Goal: Task Accomplishment & Management: Use online tool/utility

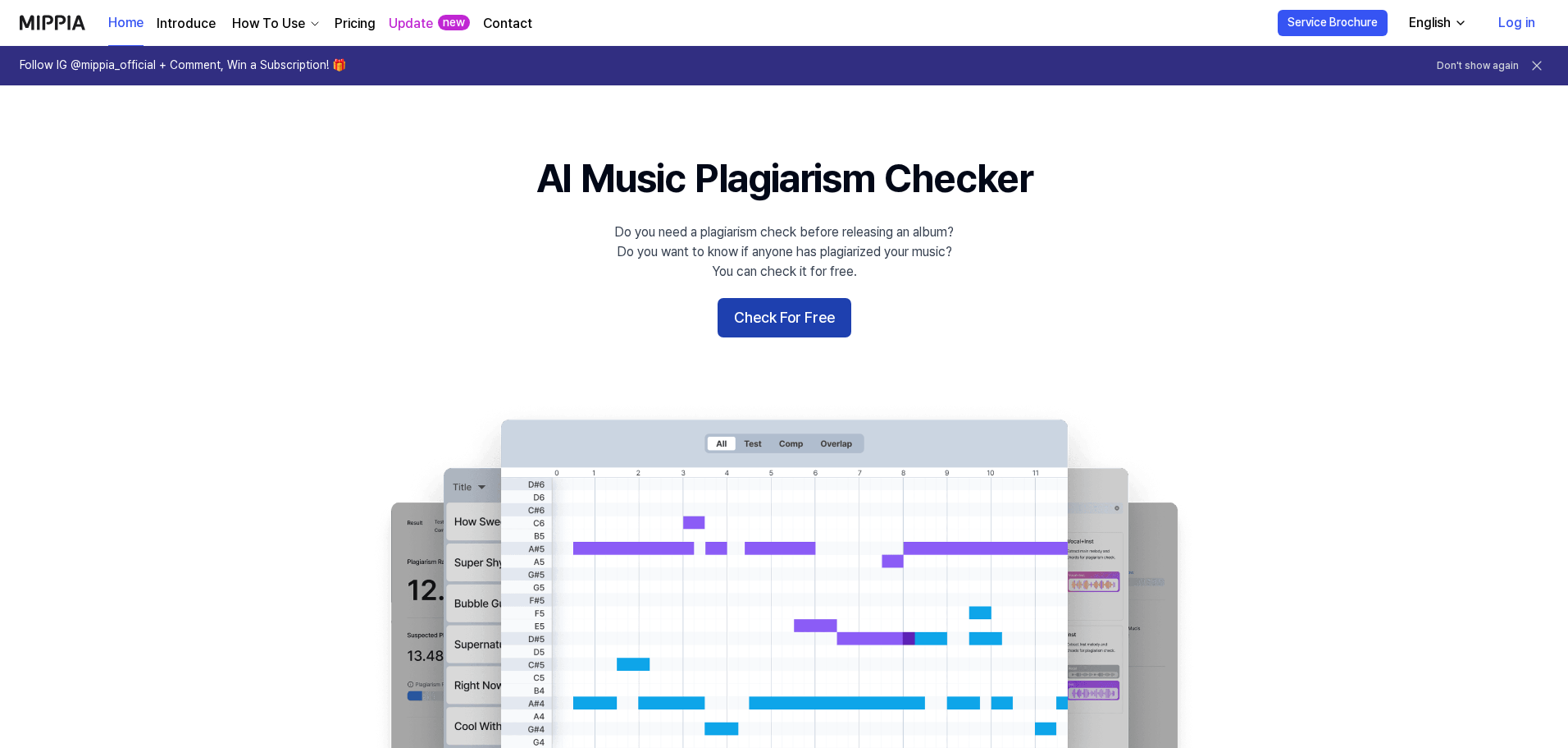
click at [814, 315] on button "Check For Free" at bounding box center [784, 317] width 134 height 39
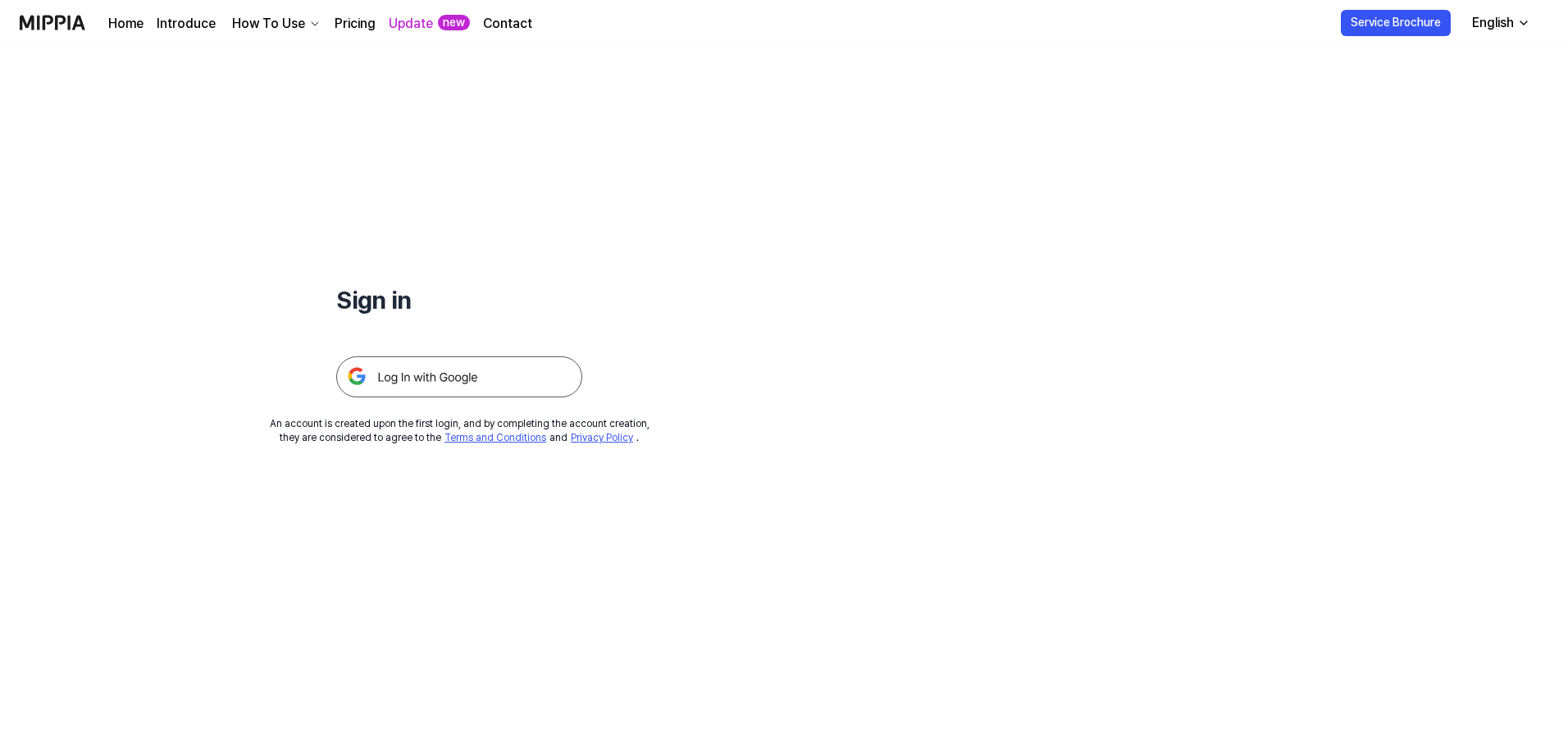
click at [482, 371] on img at bounding box center [459, 377] width 246 height 41
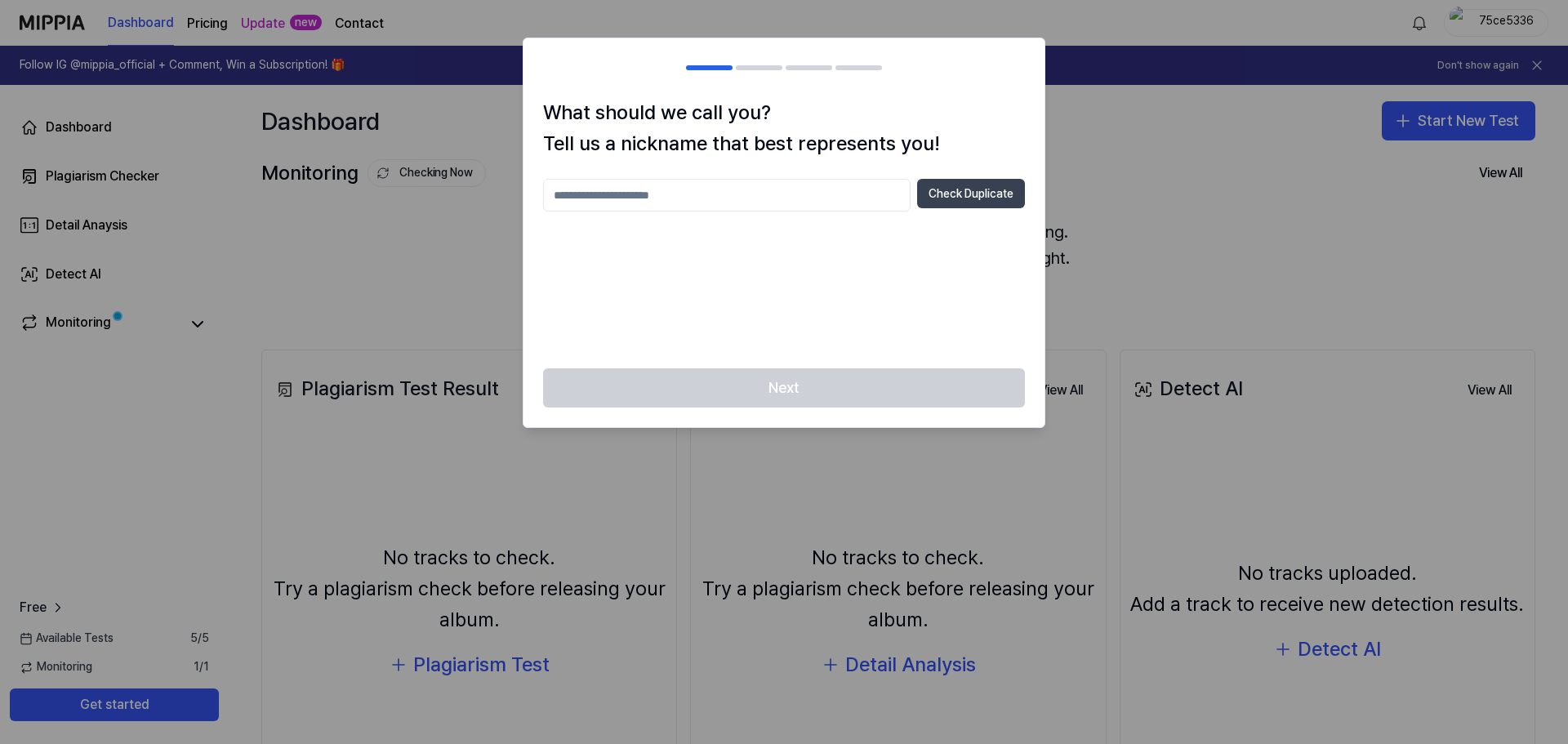
click at [968, 190] on button "Check Duplicate" at bounding box center [971, 193] width 108 height 30
click at [684, 194] on input "text" at bounding box center [727, 194] width 368 height 32
type input "**********"
click at [986, 196] on button "Check Duplicate" at bounding box center [971, 193] width 108 height 30
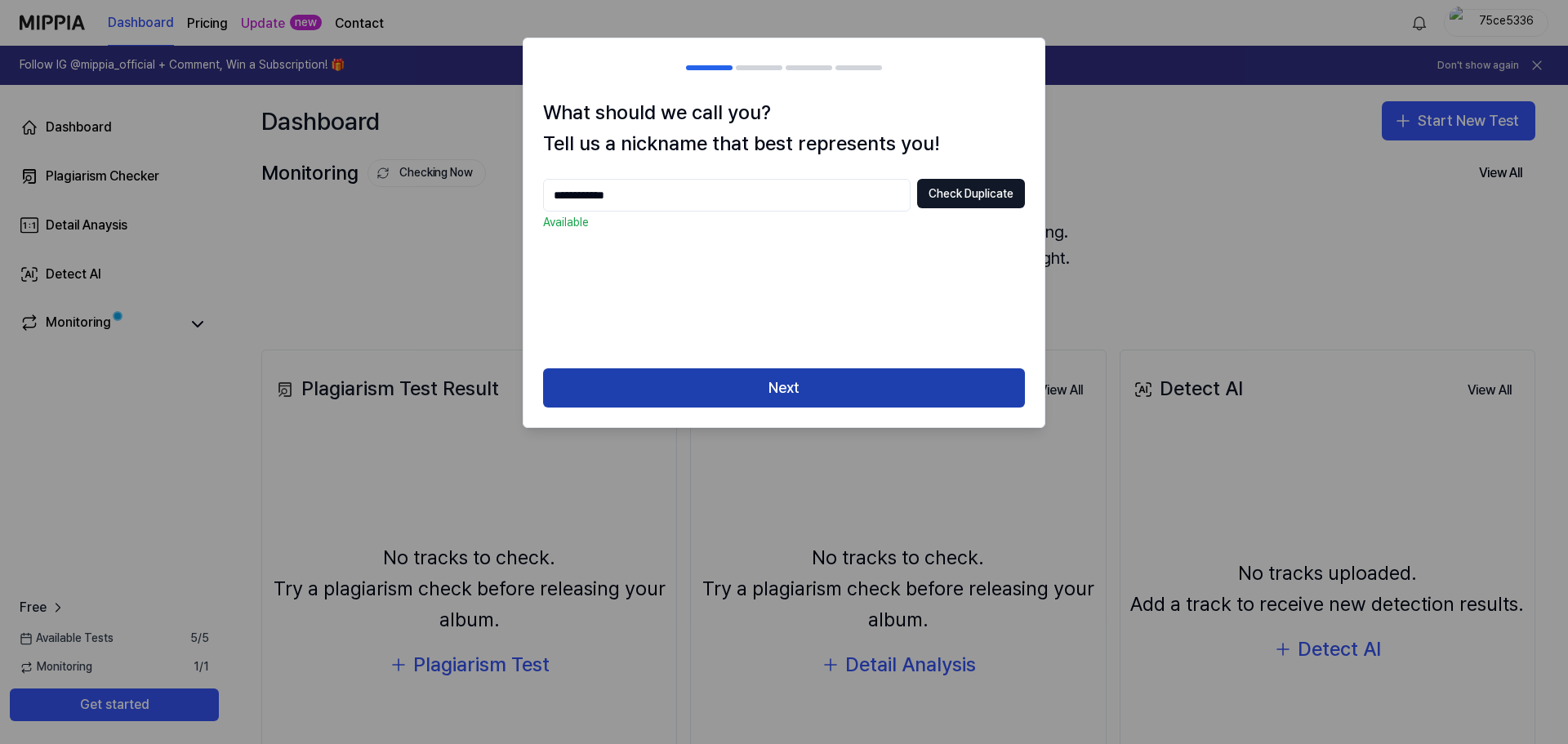
click at [804, 386] on button "Next" at bounding box center [784, 388] width 482 height 39
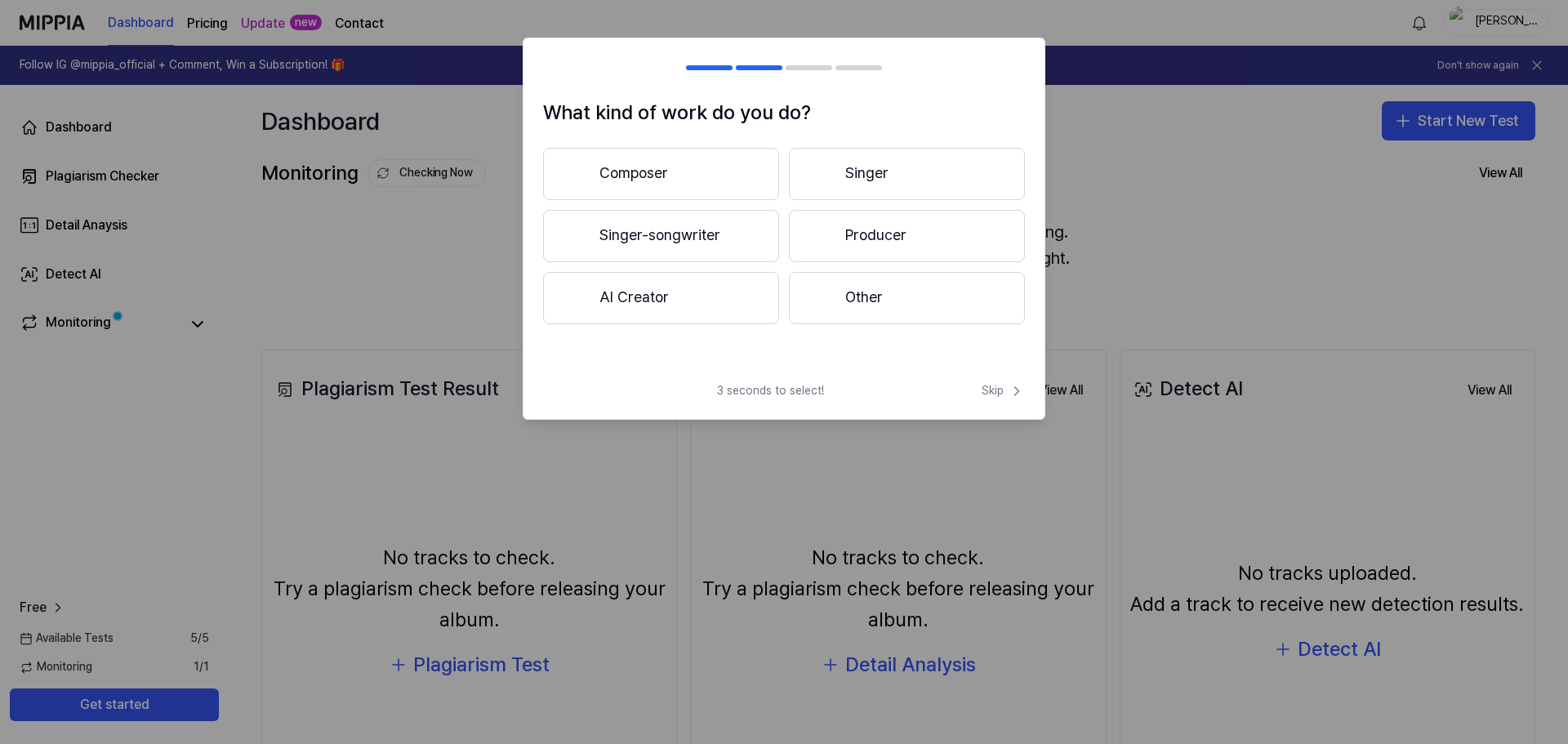
click at [655, 294] on button "AI Creator" at bounding box center [661, 298] width 236 height 52
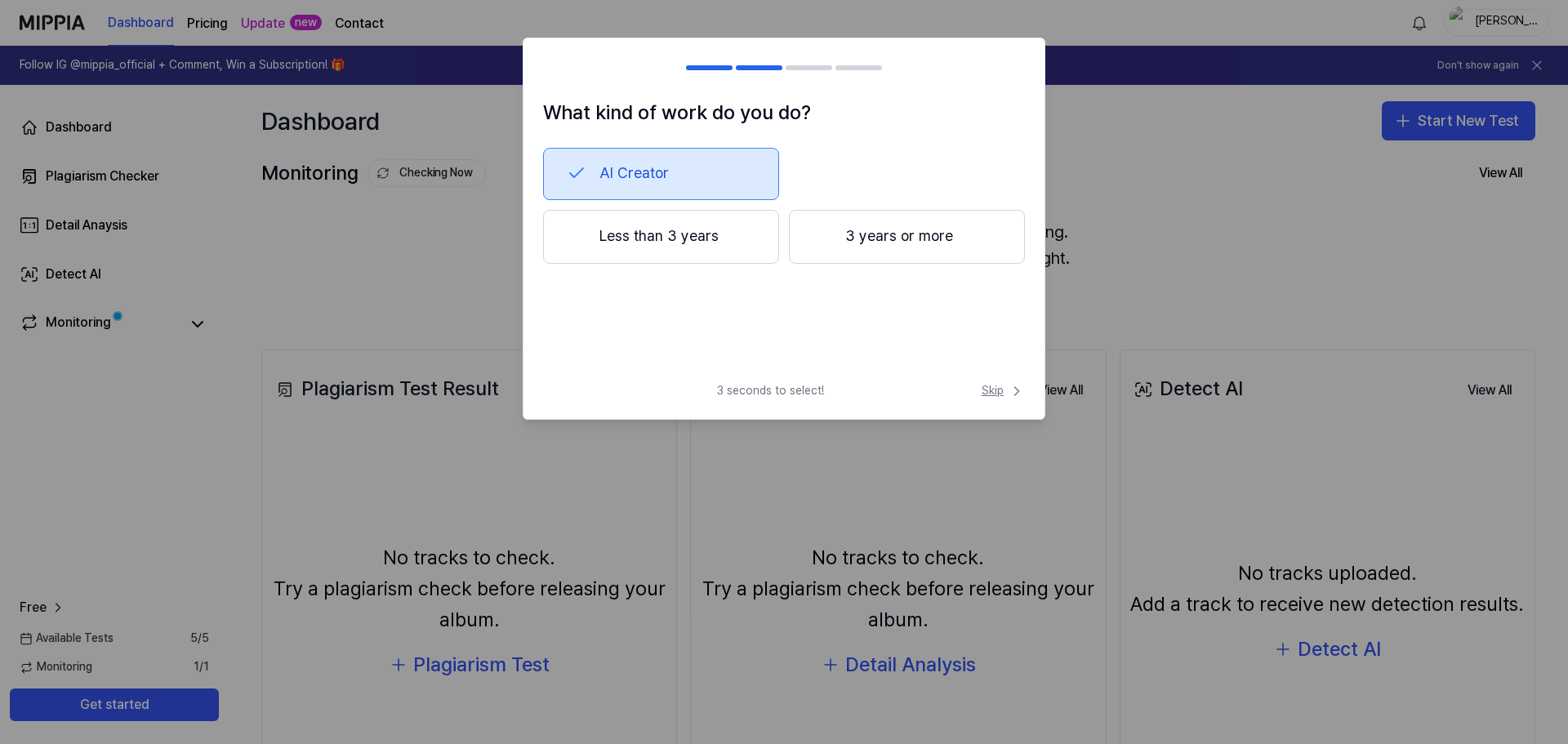
click at [992, 390] on span "Skip" at bounding box center [1003, 390] width 44 height 17
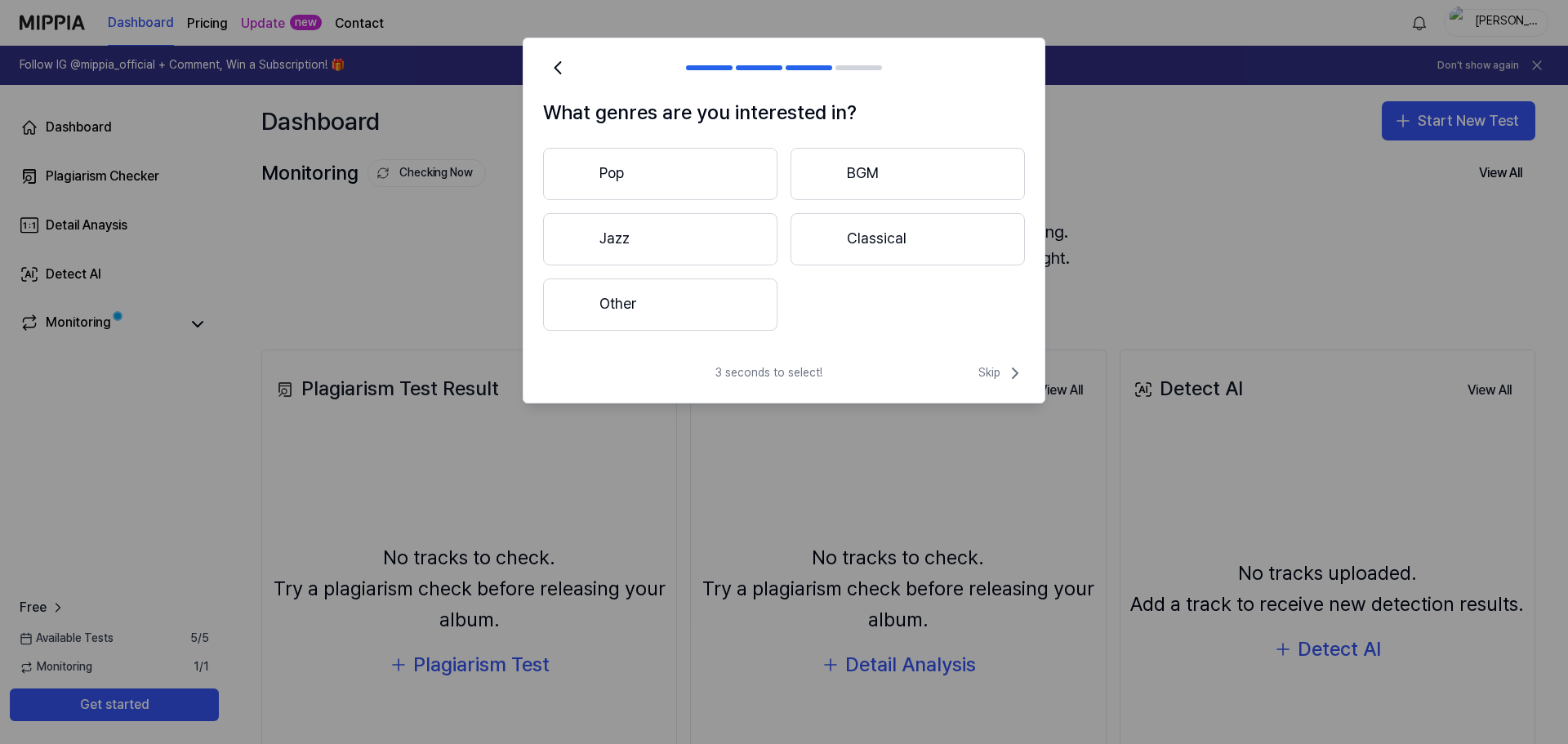
click at [625, 300] on button "Other" at bounding box center [660, 304] width 234 height 52
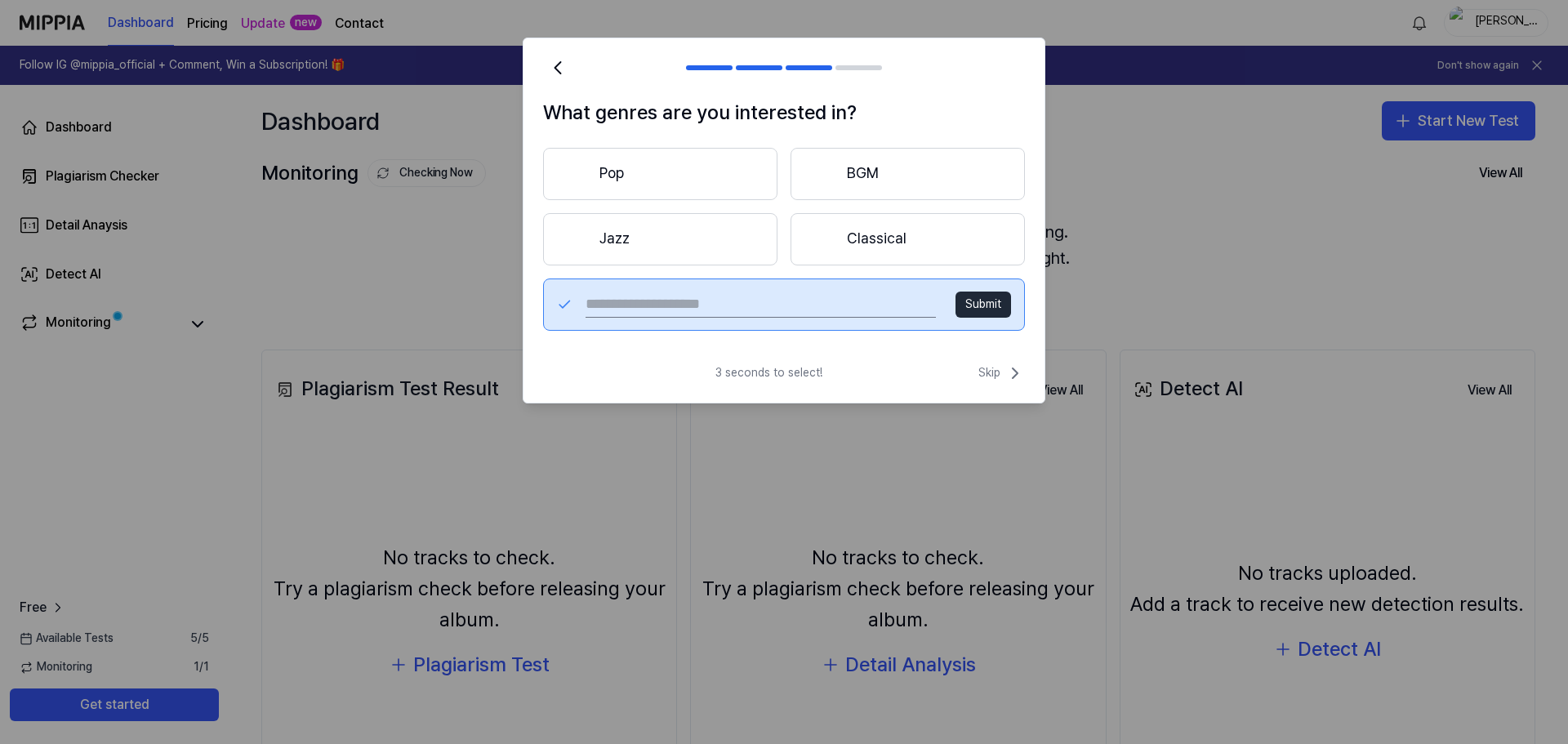
click at [983, 301] on button "Submit" at bounding box center [983, 304] width 56 height 26
click at [628, 306] on input "text" at bounding box center [761, 304] width 350 height 26
type input "**********"
click at [994, 299] on button "Submit" at bounding box center [983, 304] width 56 height 26
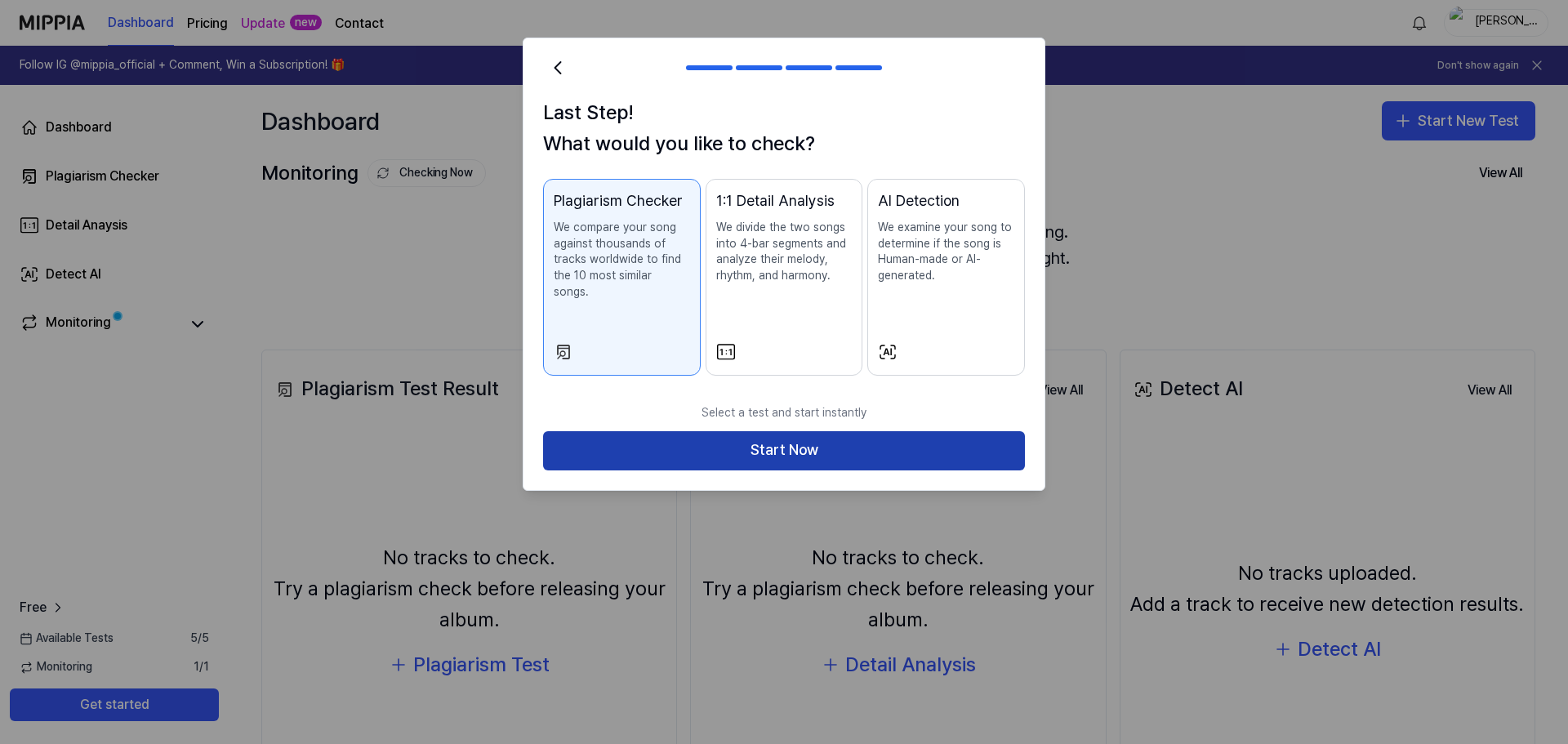
click at [784, 431] on button "Start Now" at bounding box center [784, 450] width 482 height 39
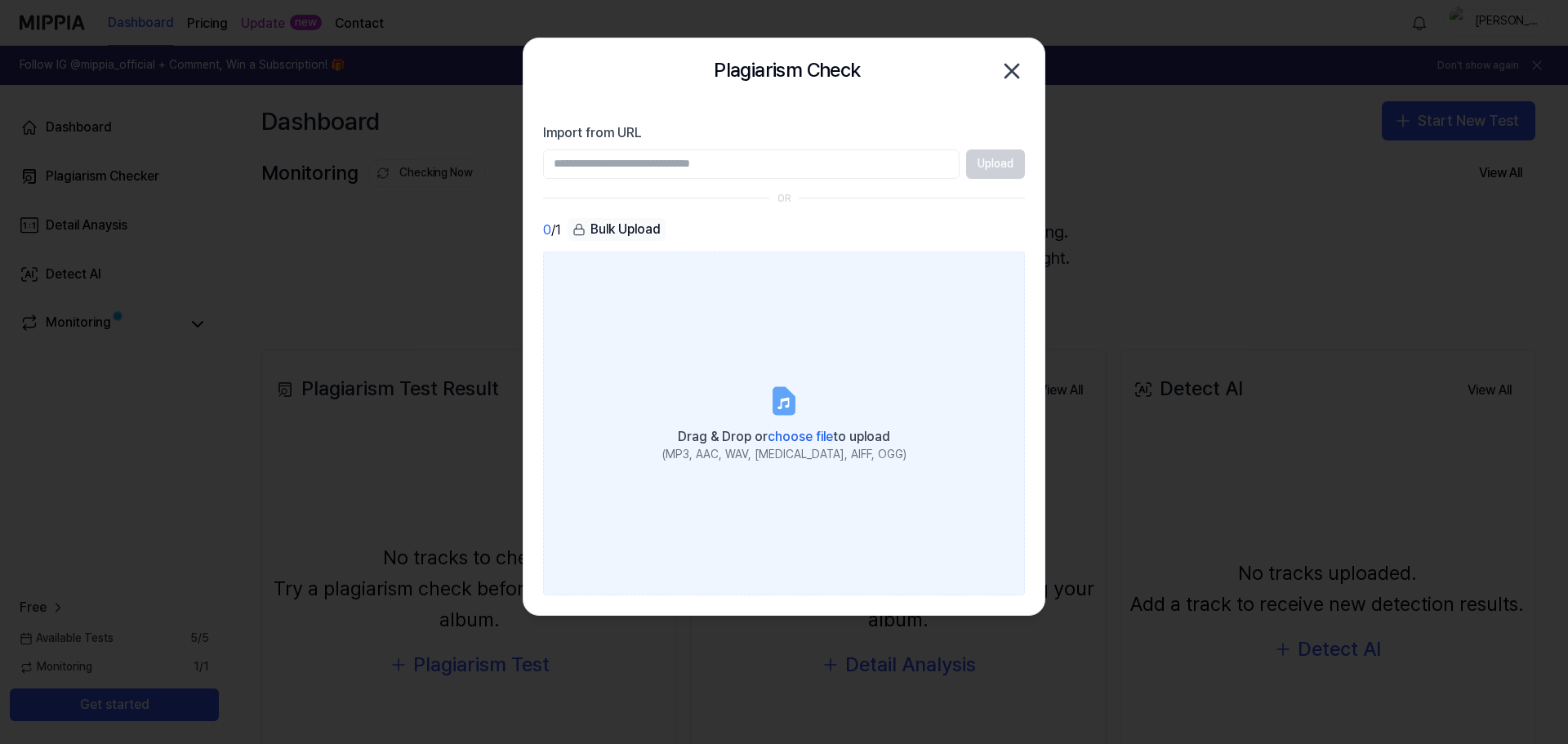
click at [787, 408] on icon at bounding box center [784, 400] width 19 height 25
click at [0, 0] on input "Drag & Drop or choose file to upload (MP3, AAC, WAV, FLAC, AIFF, OGG)" at bounding box center [0, 0] width 0 height 0
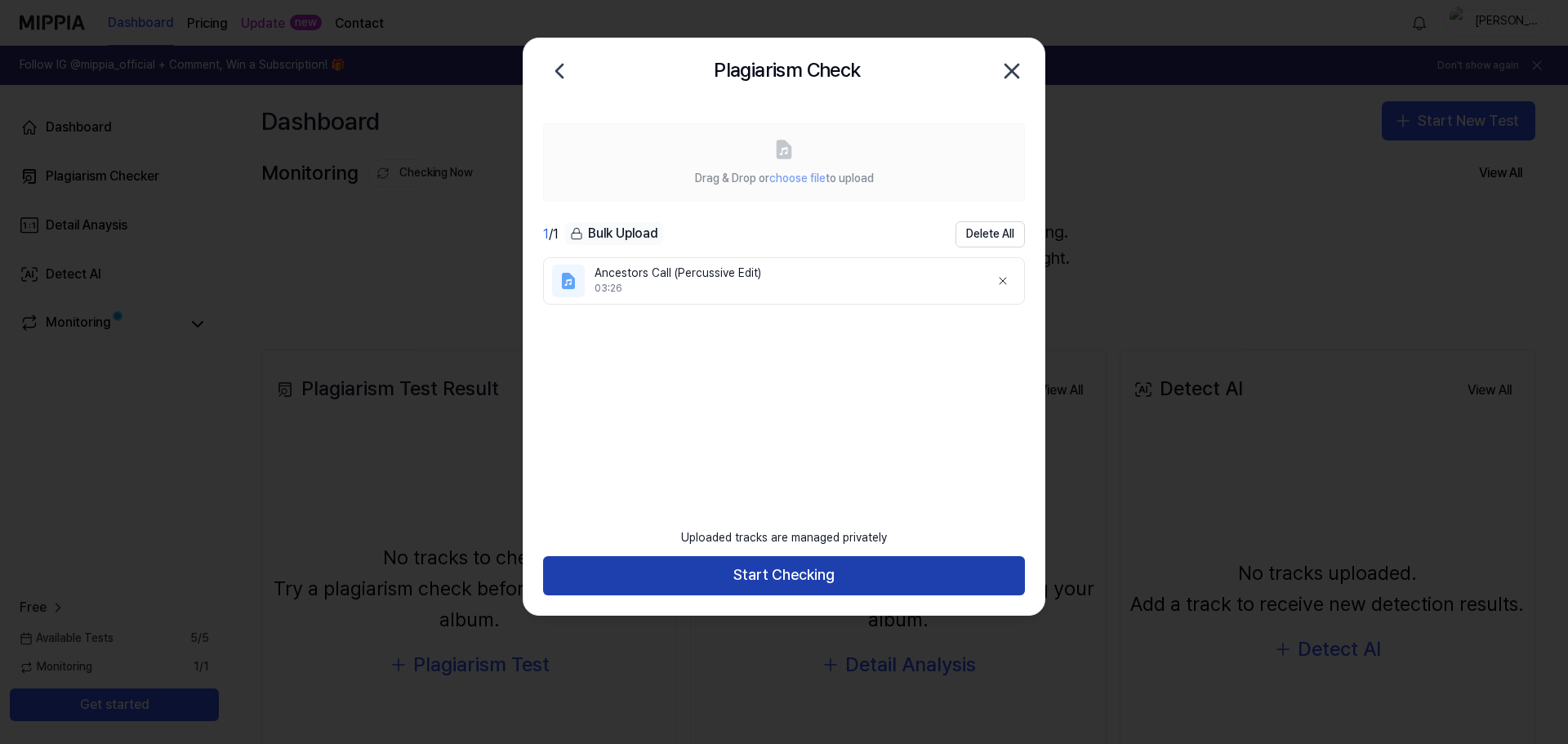
click at [777, 578] on button "Start Checking" at bounding box center [784, 575] width 482 height 39
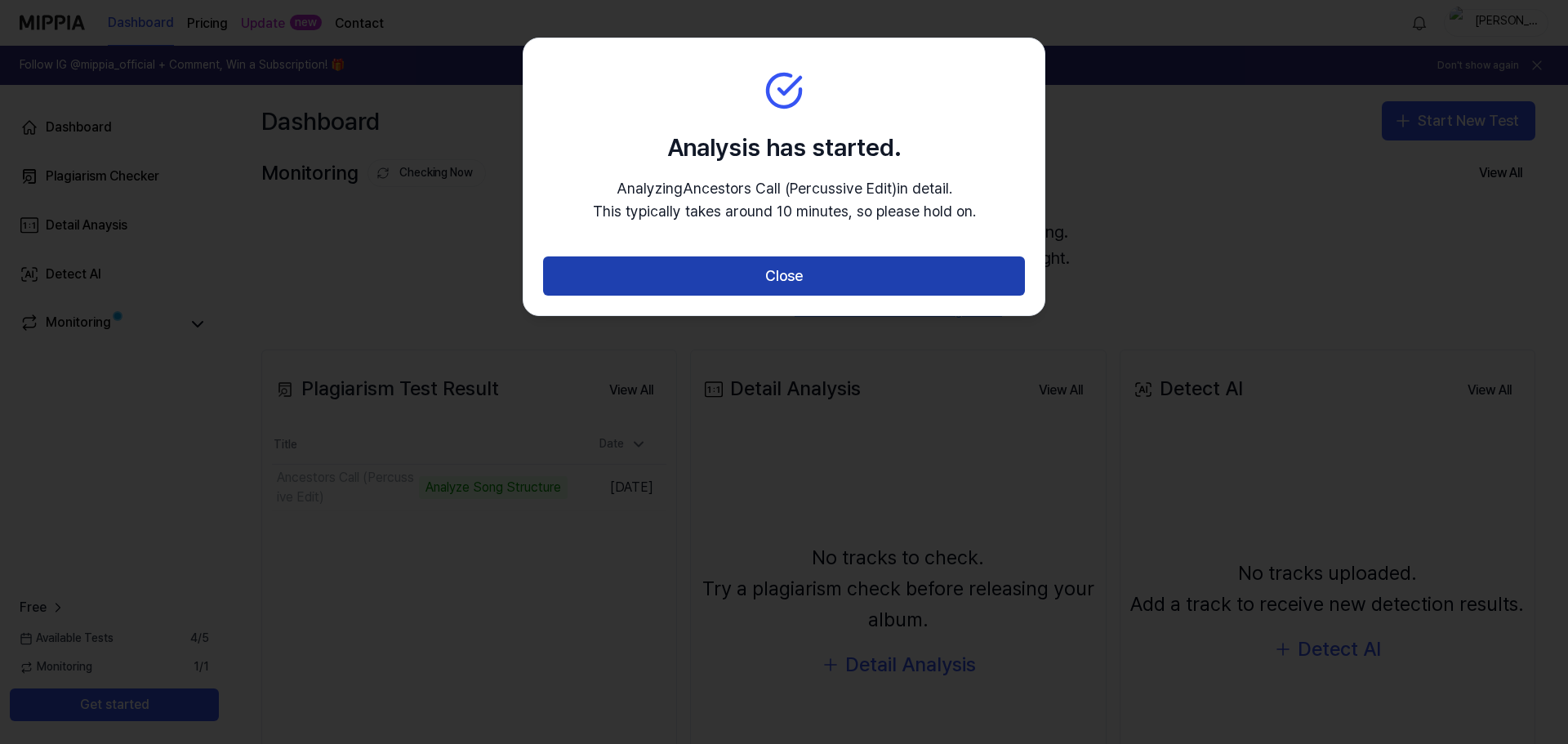
click at [801, 273] on button "Close" at bounding box center [784, 275] width 482 height 39
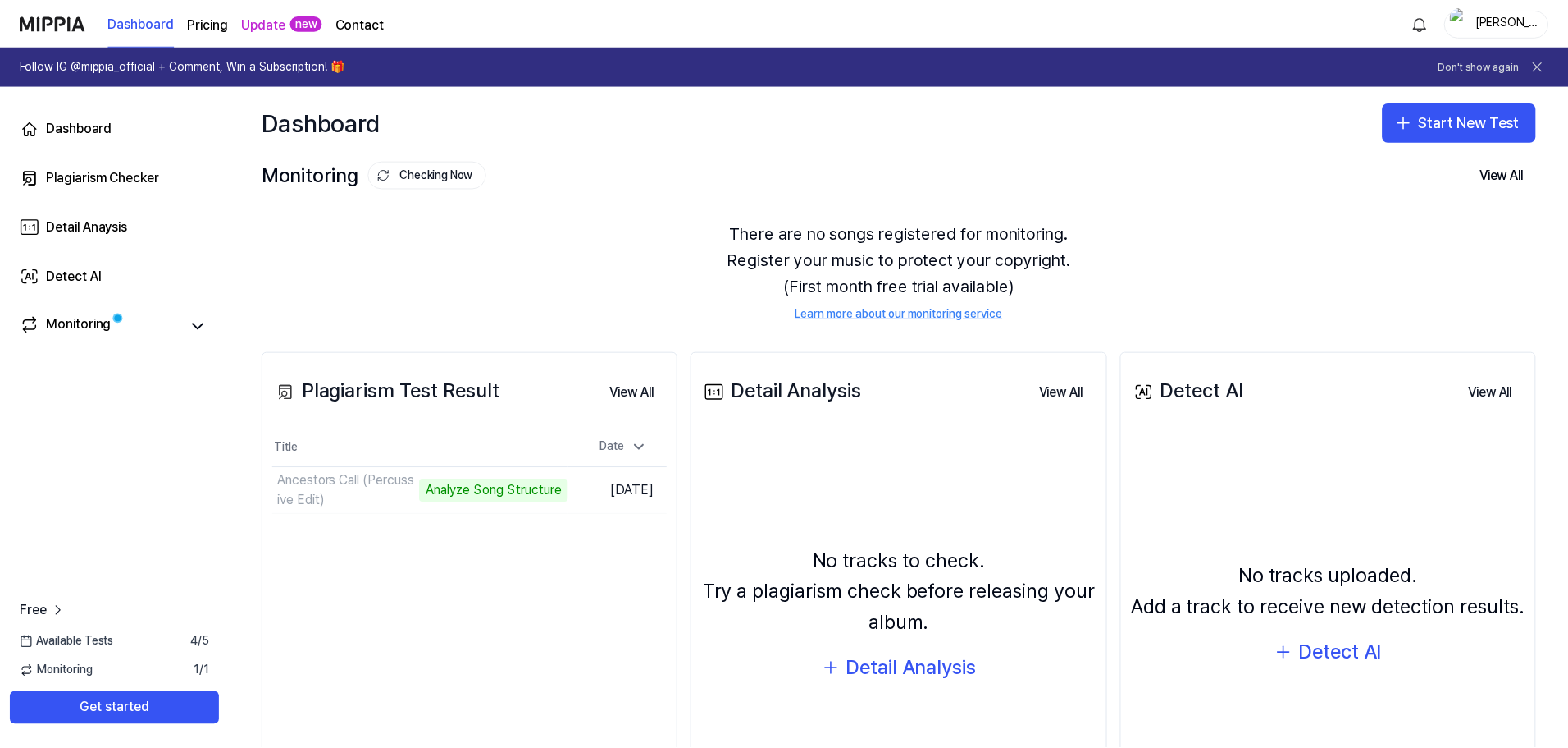
scroll to position [82, 0]
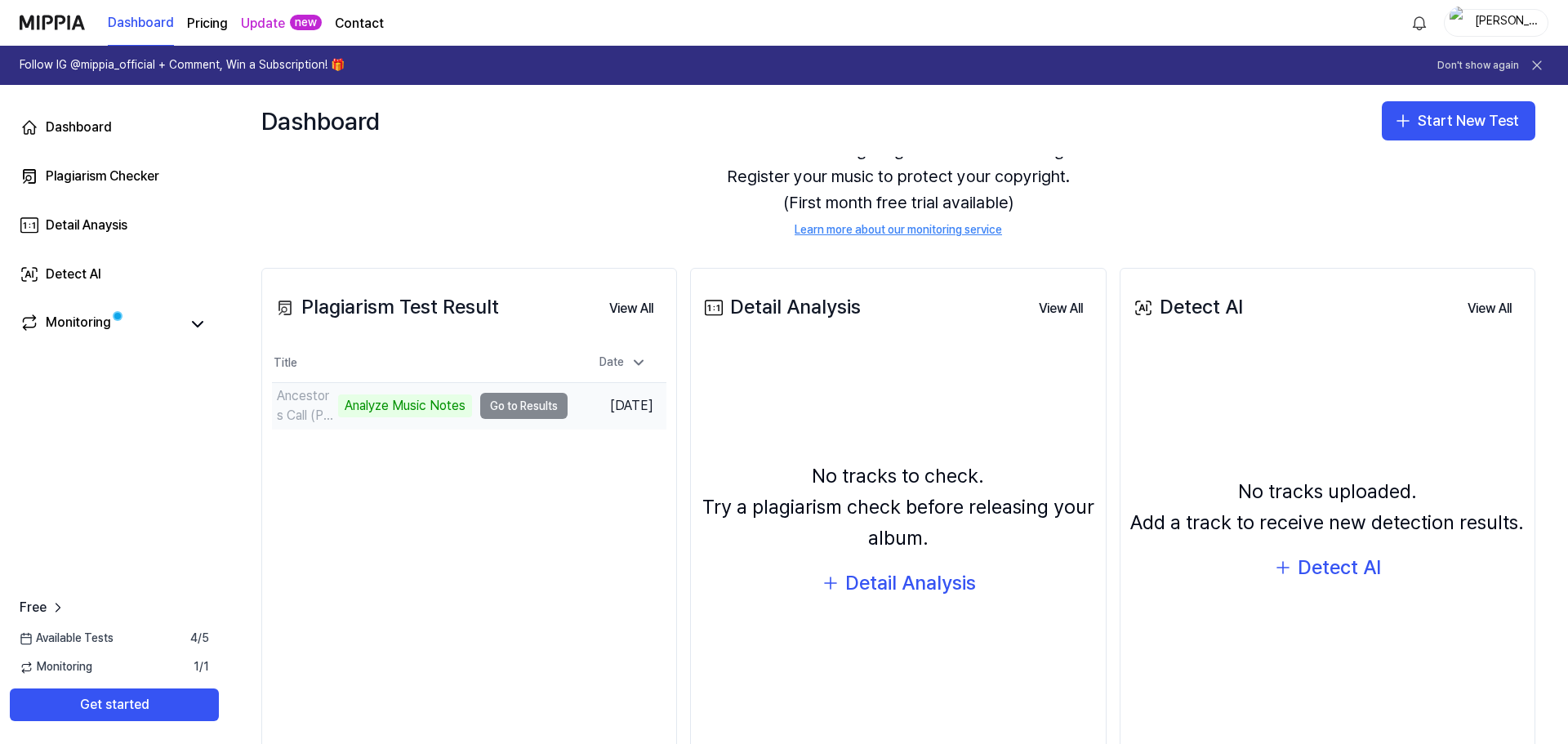
click at [514, 408] on td "Ancestors Call (Percussive Edit) Analyze Music Notes Go to Results" at bounding box center [419, 405] width 295 height 45
click at [205, 321] on icon at bounding box center [197, 324] width 19 height 19
click at [194, 322] on icon at bounding box center [197, 324] width 10 height 5
click at [197, 323] on icon at bounding box center [197, 324] width 10 height 5
click at [199, 21] on page\) "Pricing" at bounding box center [207, 24] width 41 height 19
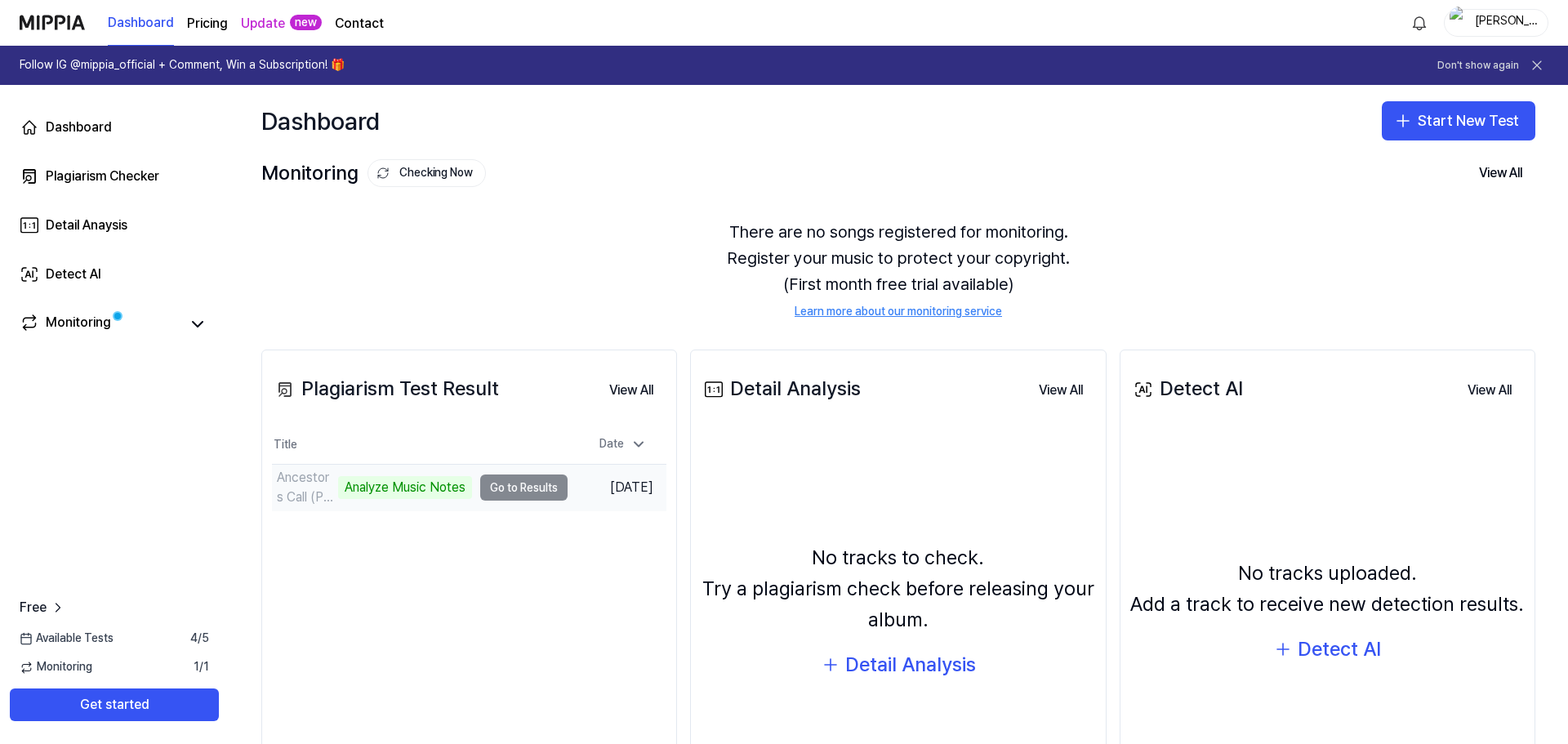
click at [402, 487] on div "Analyze Music Notes" at bounding box center [405, 487] width 134 height 23
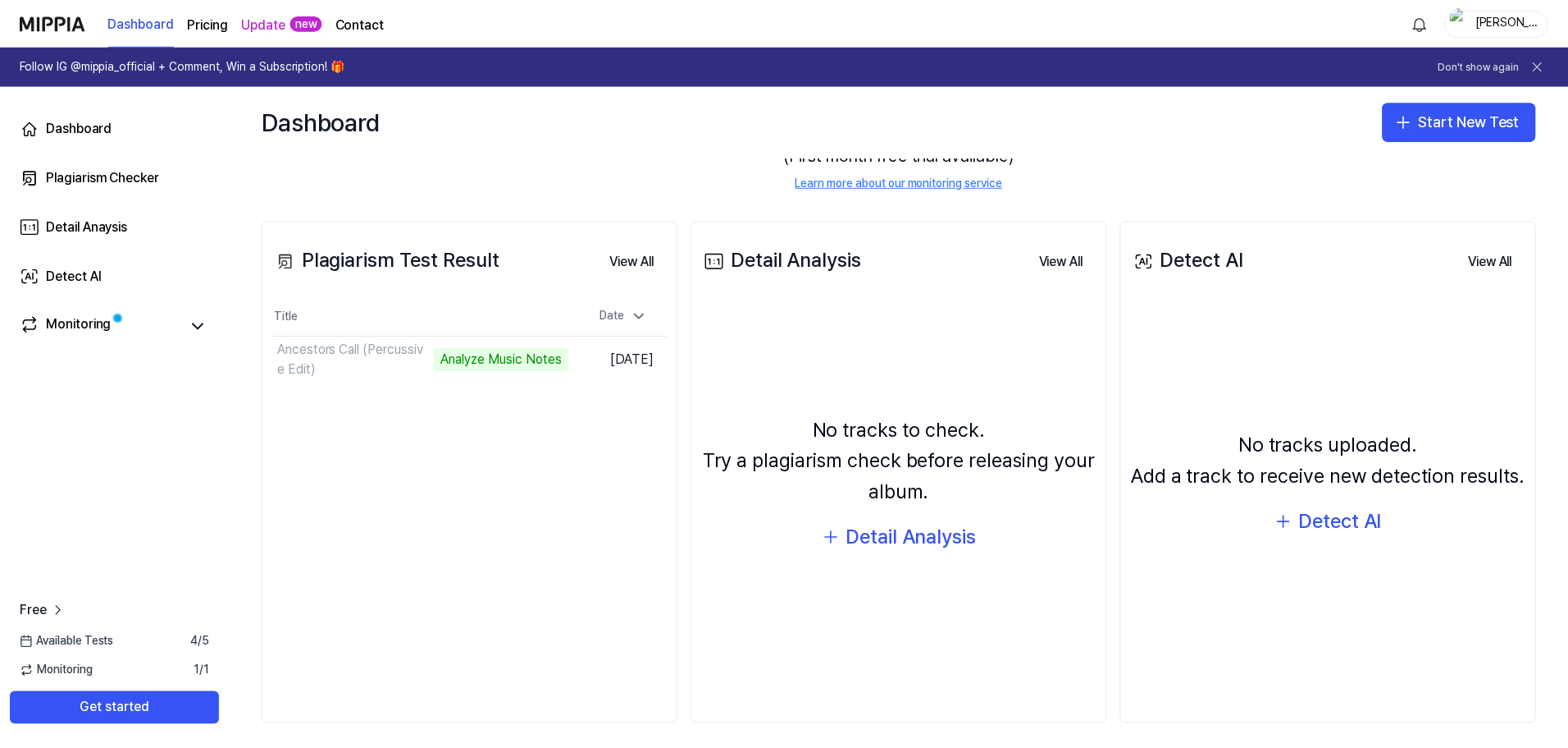
scroll to position [139, 0]
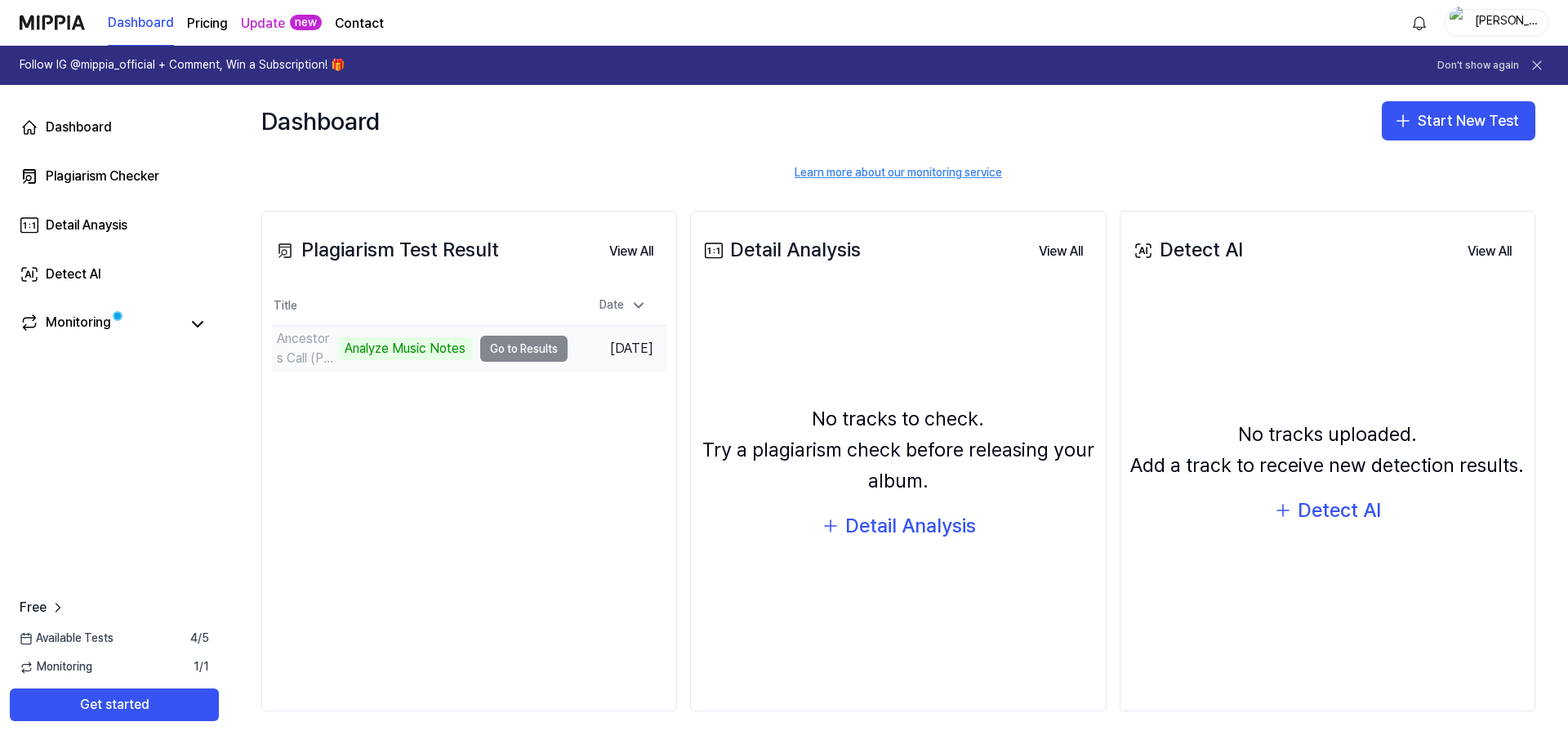
click at [385, 353] on div "Analyze Music Notes" at bounding box center [405, 348] width 134 height 23
click at [397, 347] on div "Analyze Music Notes" at bounding box center [405, 348] width 134 height 23
click at [489, 344] on td "Ancestors Call (Percussive Edit) Analyze Music Notes Go to Results" at bounding box center [419, 348] width 295 height 45
click at [634, 249] on button "View All" at bounding box center [631, 251] width 71 height 32
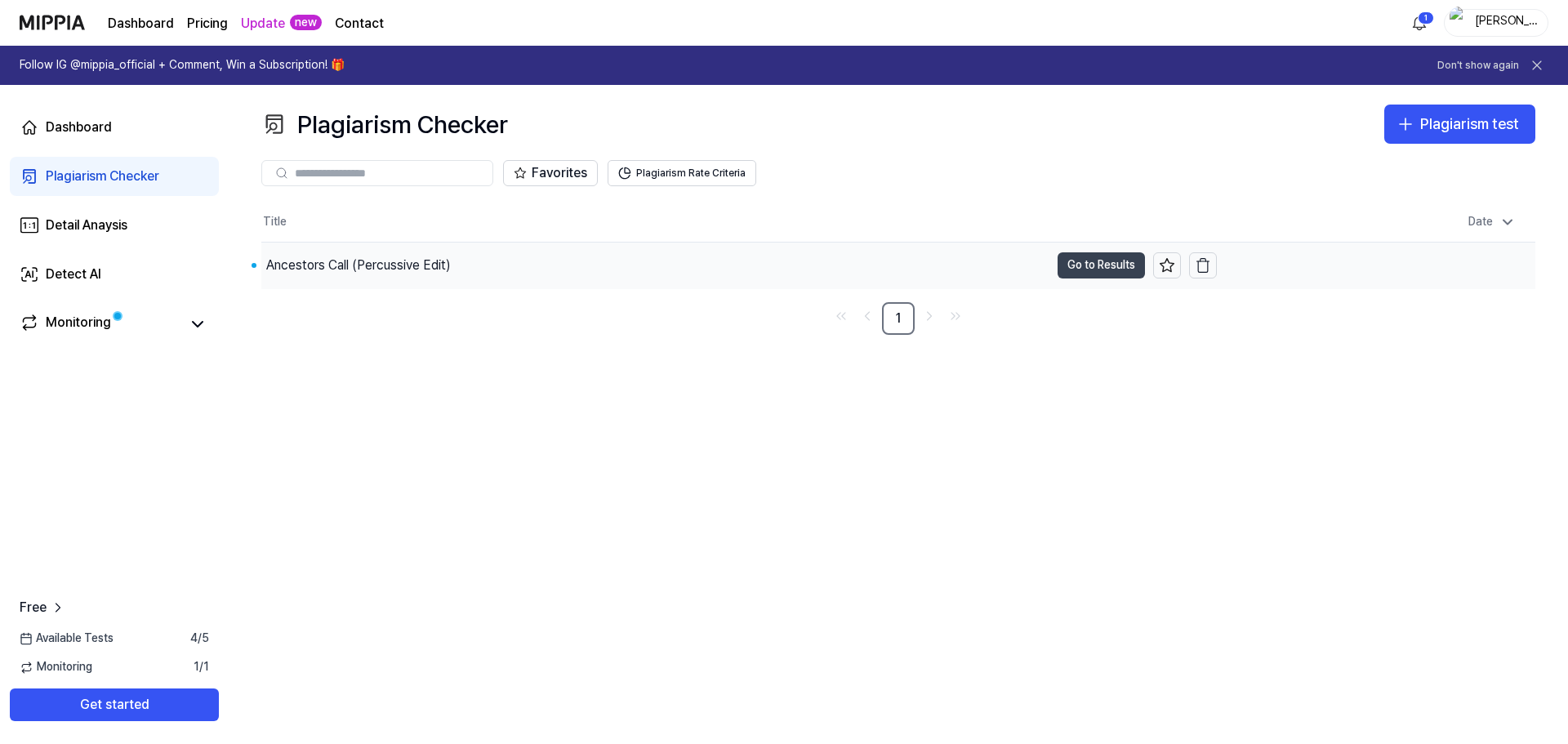
click at [1108, 263] on button "Go to Results" at bounding box center [1101, 266] width 87 height 26
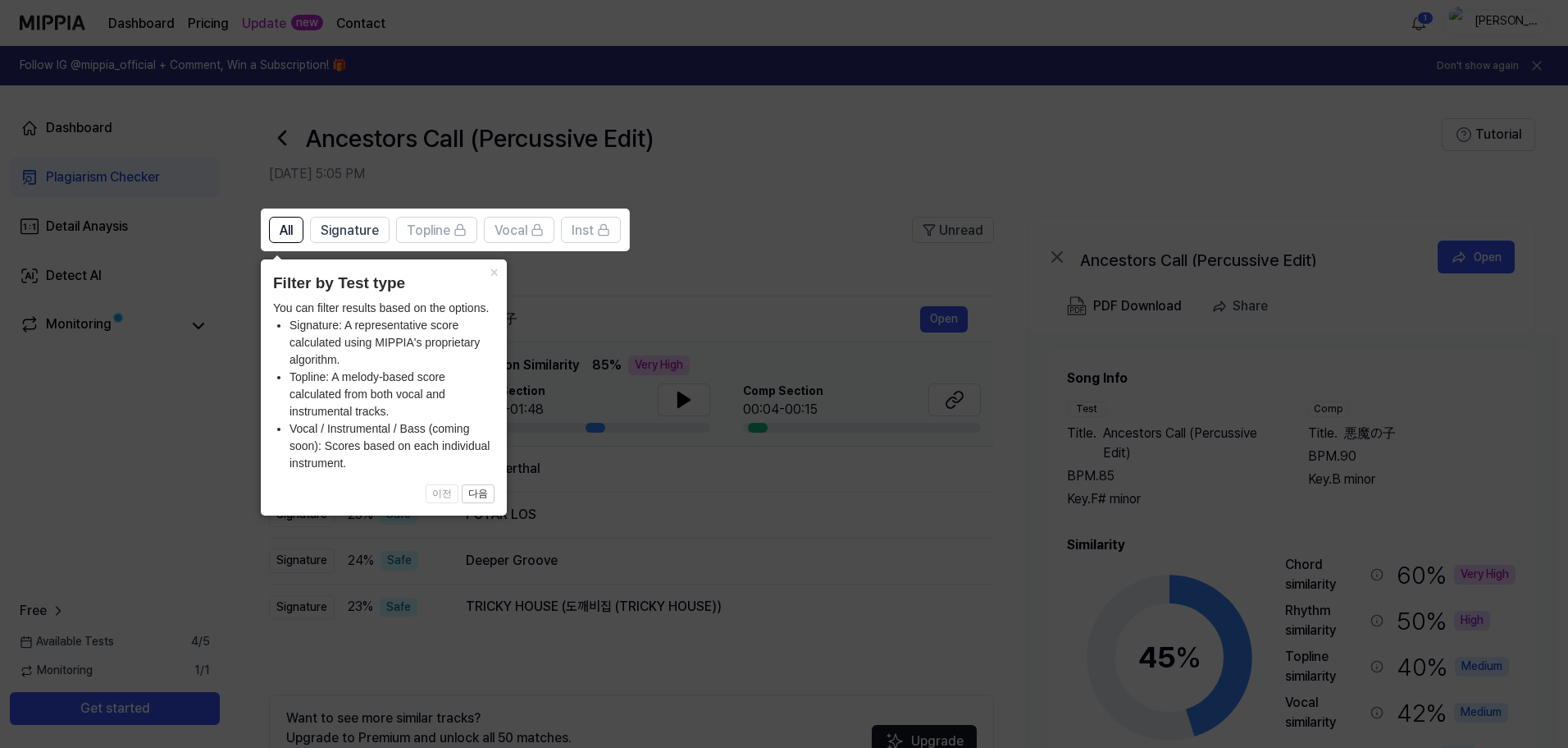
click at [749, 470] on icon at bounding box center [787, 374] width 1575 height 748
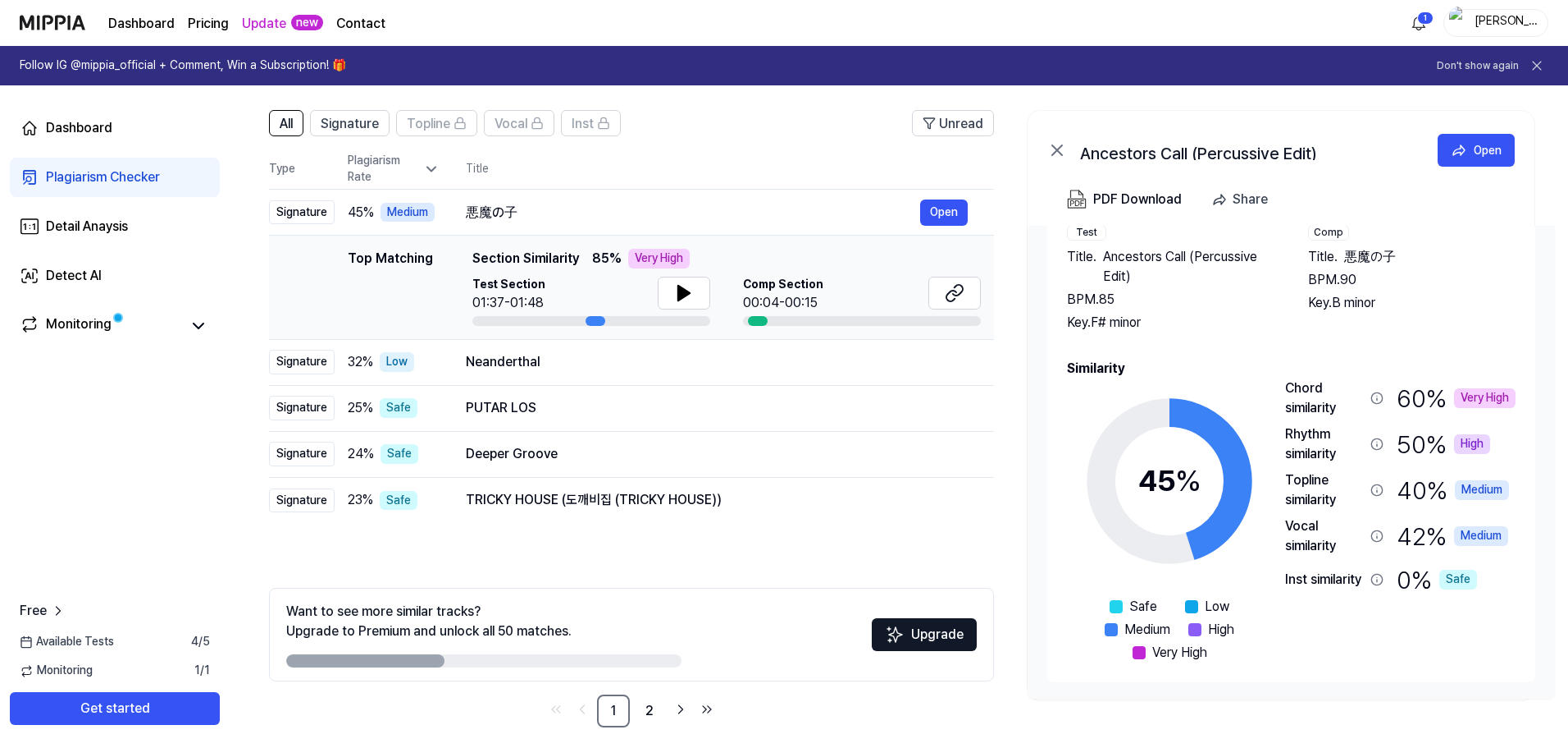
scroll to position [119, 0]
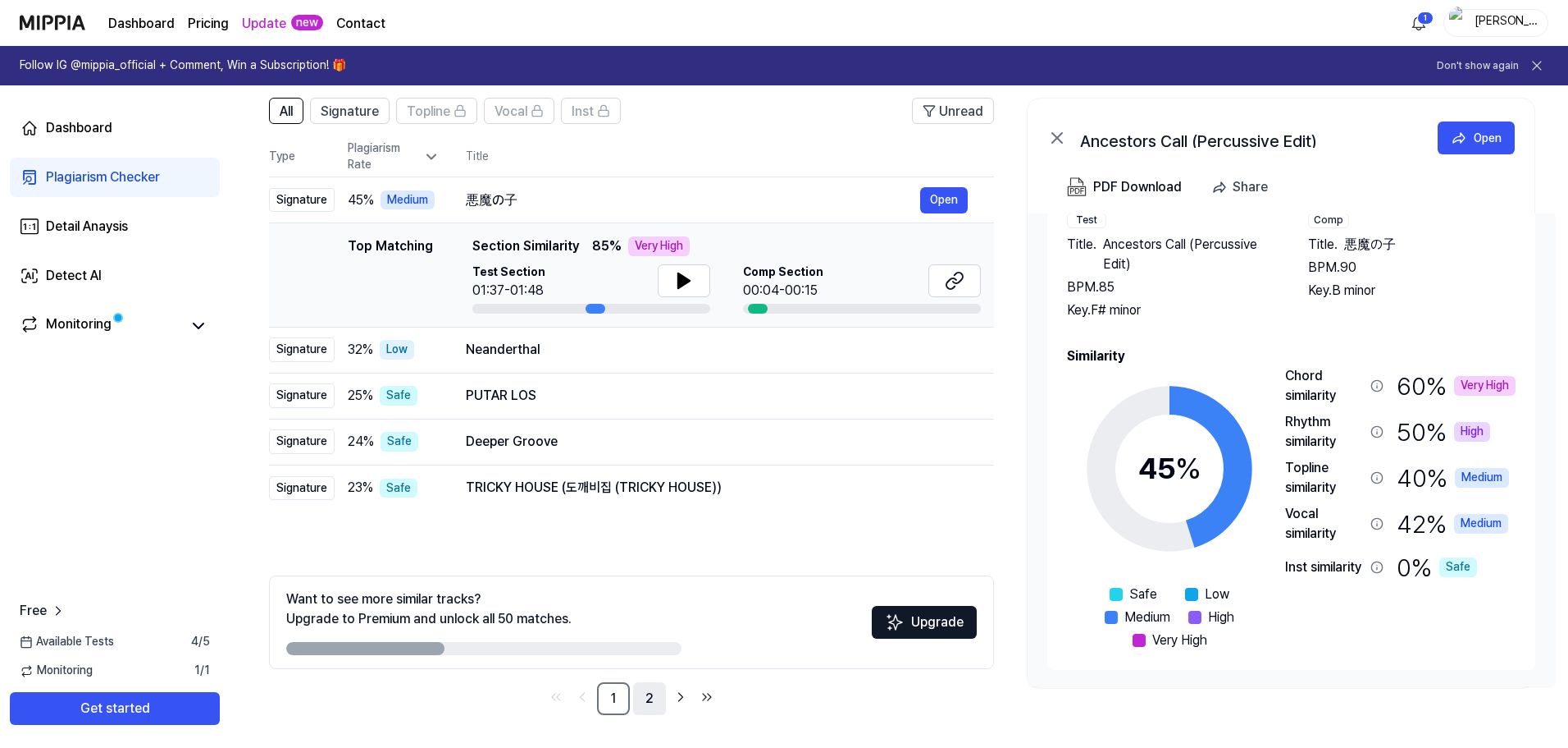
click at [654, 697] on link "2" at bounding box center [649, 698] width 32 height 32
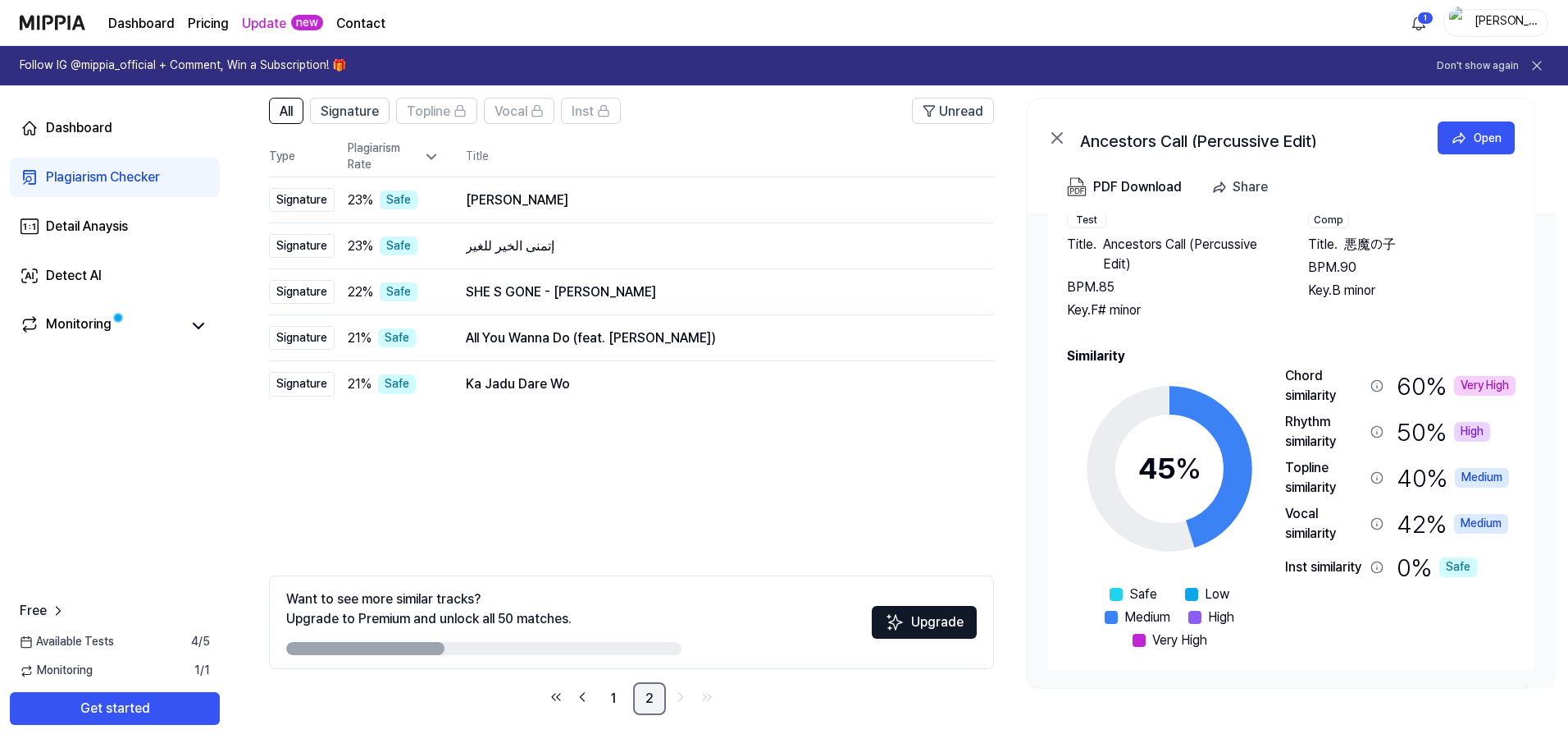
click at [652, 695] on link "2" at bounding box center [649, 698] width 32 height 32
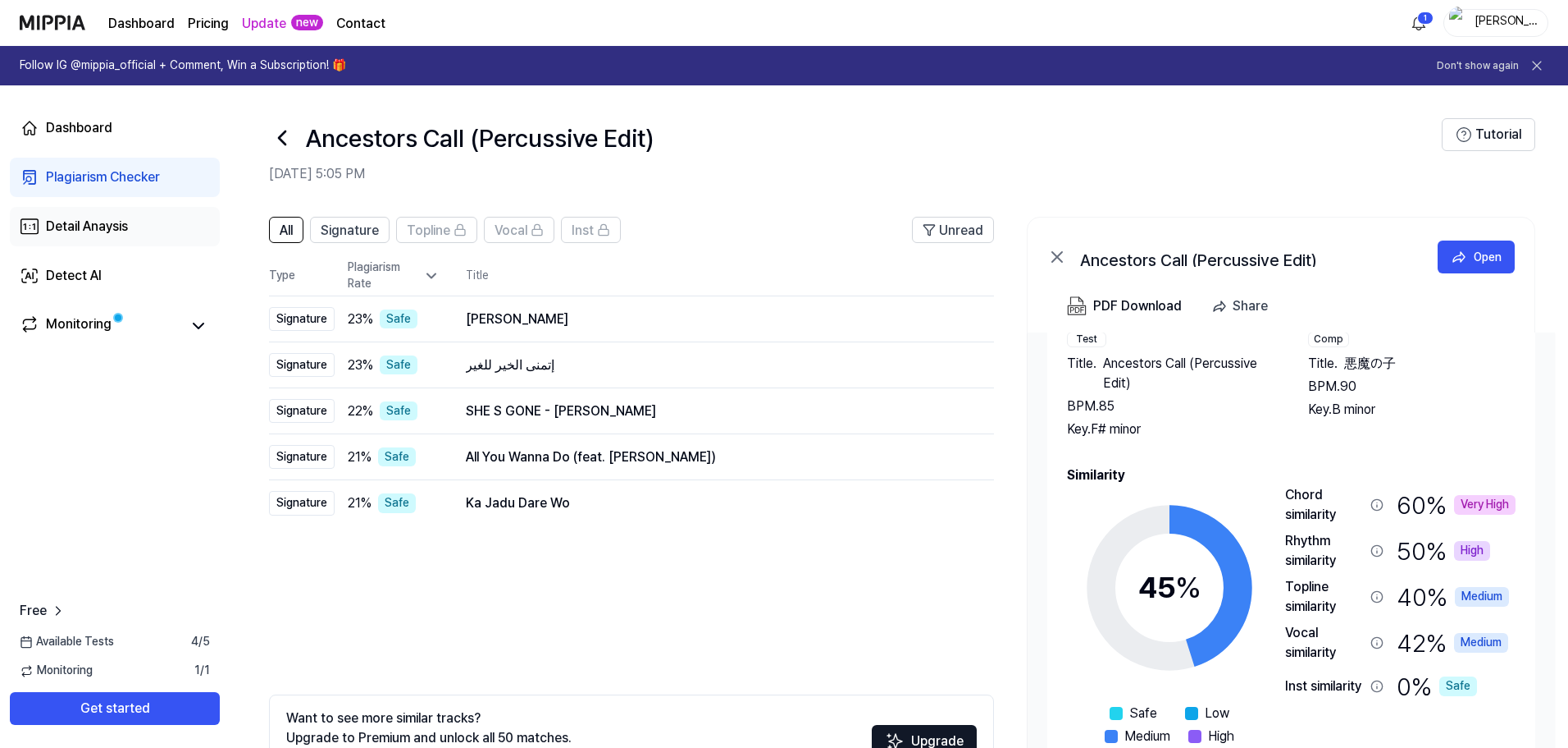
click at [116, 229] on div "Detail Anaysis" at bounding box center [87, 226] width 82 height 19
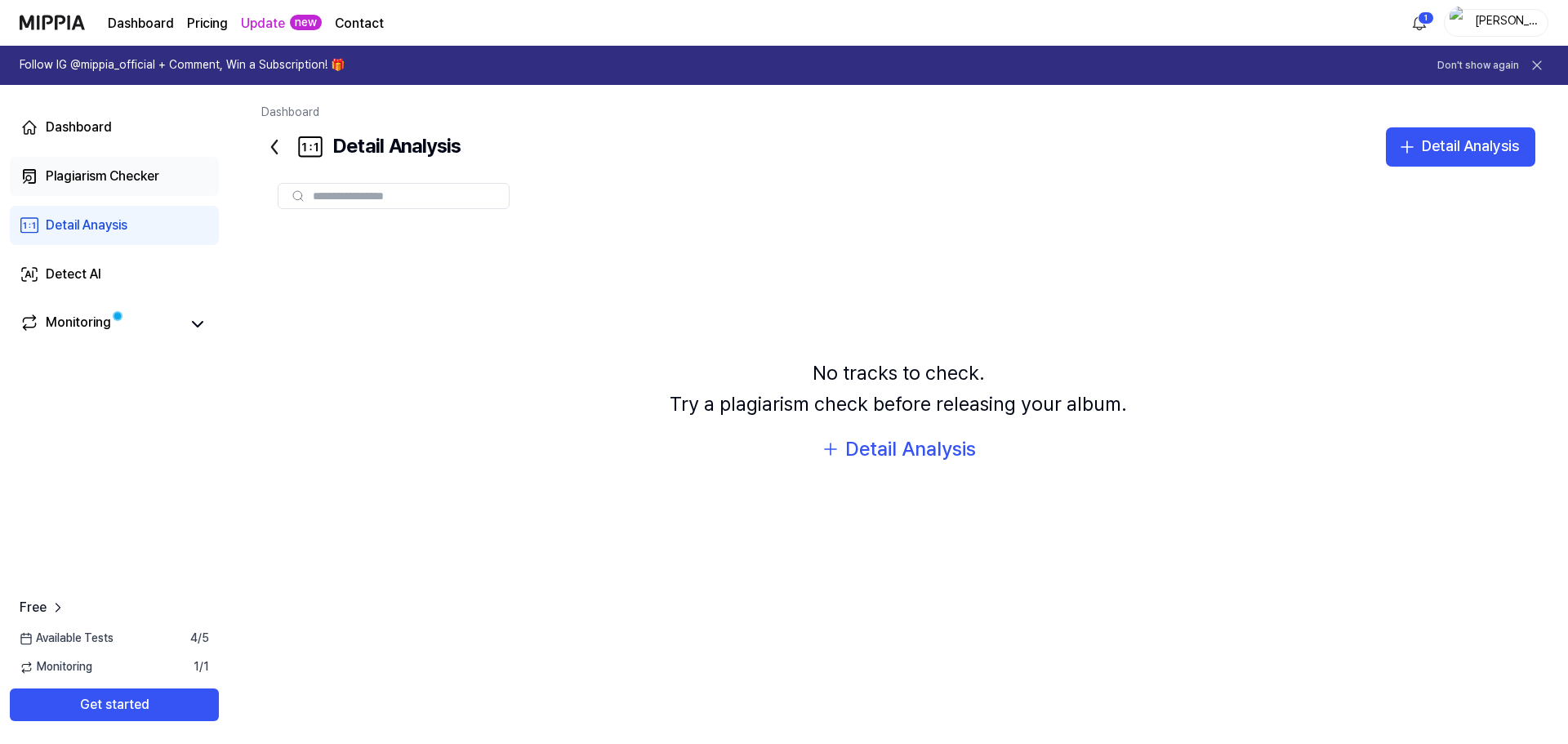
click at [136, 178] on div "Plagiarism Checker" at bounding box center [102, 176] width 113 height 19
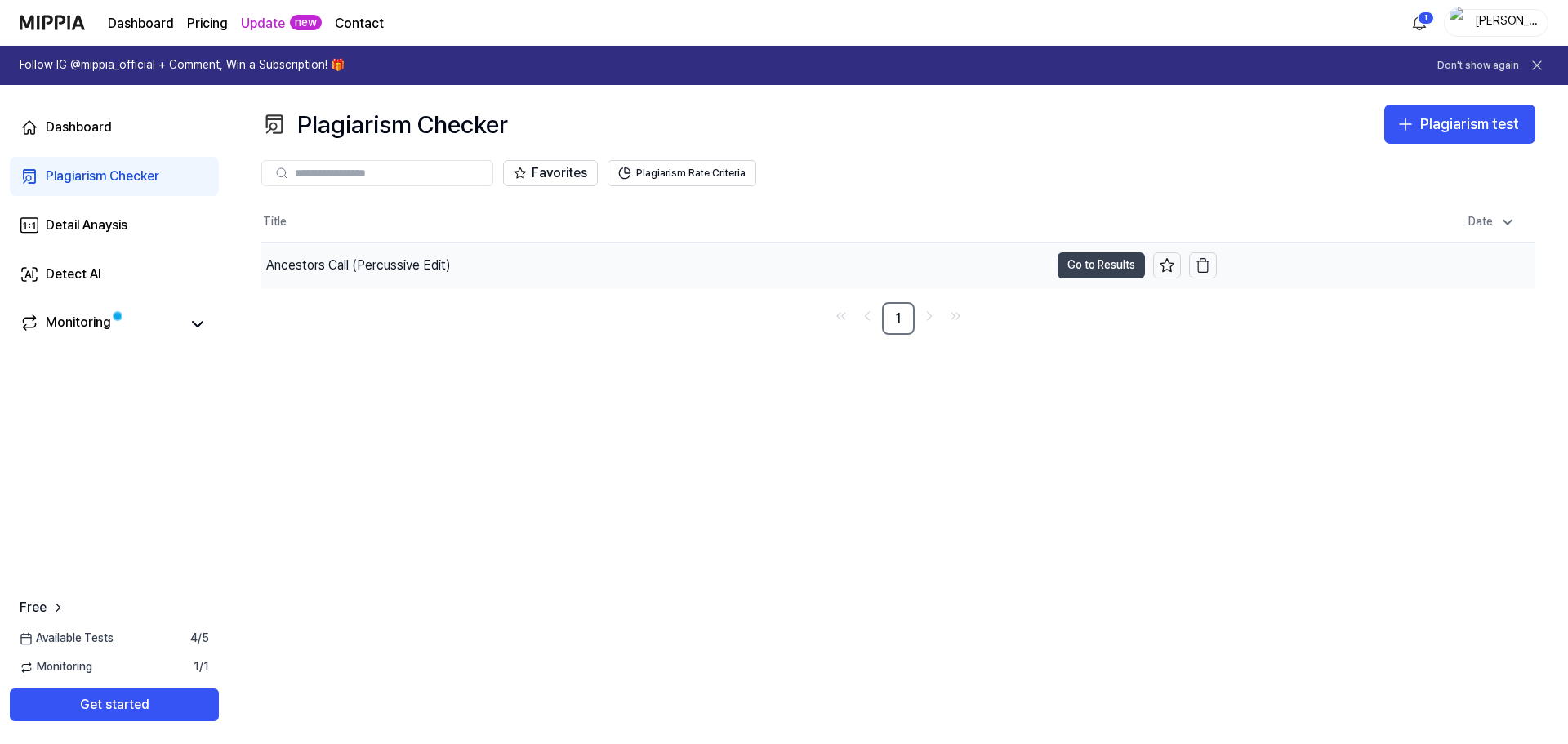
click at [1094, 264] on button "Go to Results" at bounding box center [1101, 266] width 87 height 26
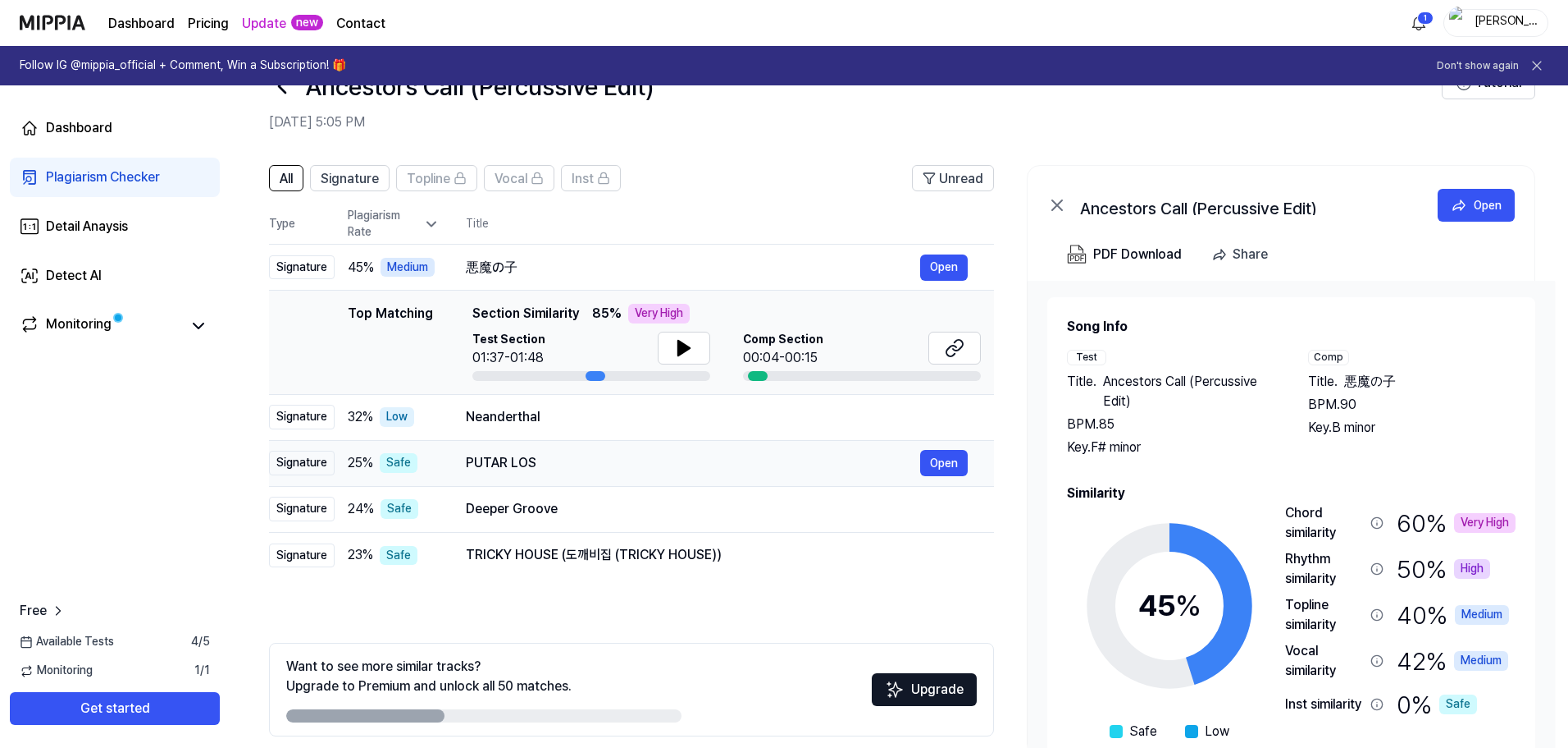
scroll to position [119, 0]
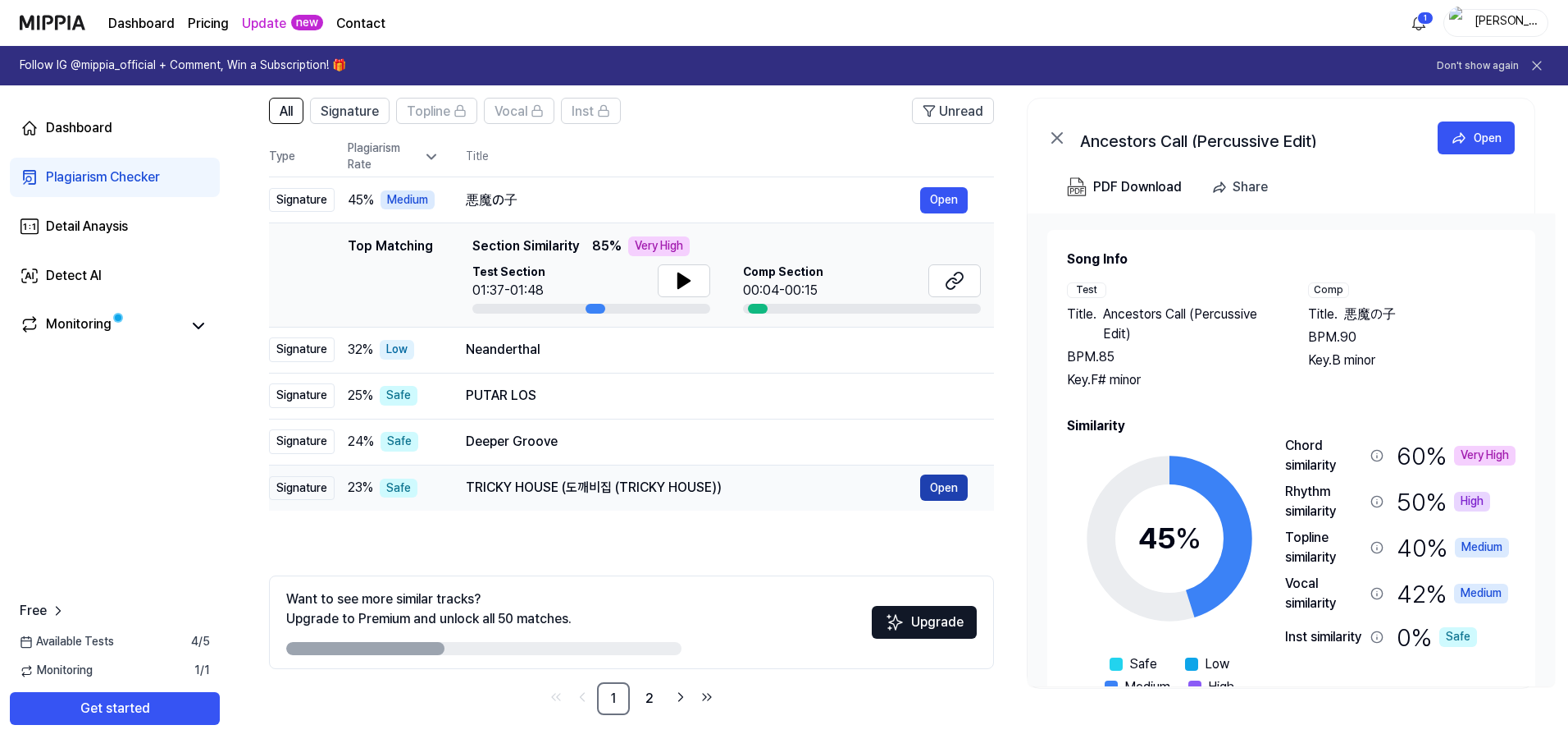
click at [946, 484] on button "Open" at bounding box center [944, 488] width 47 height 26
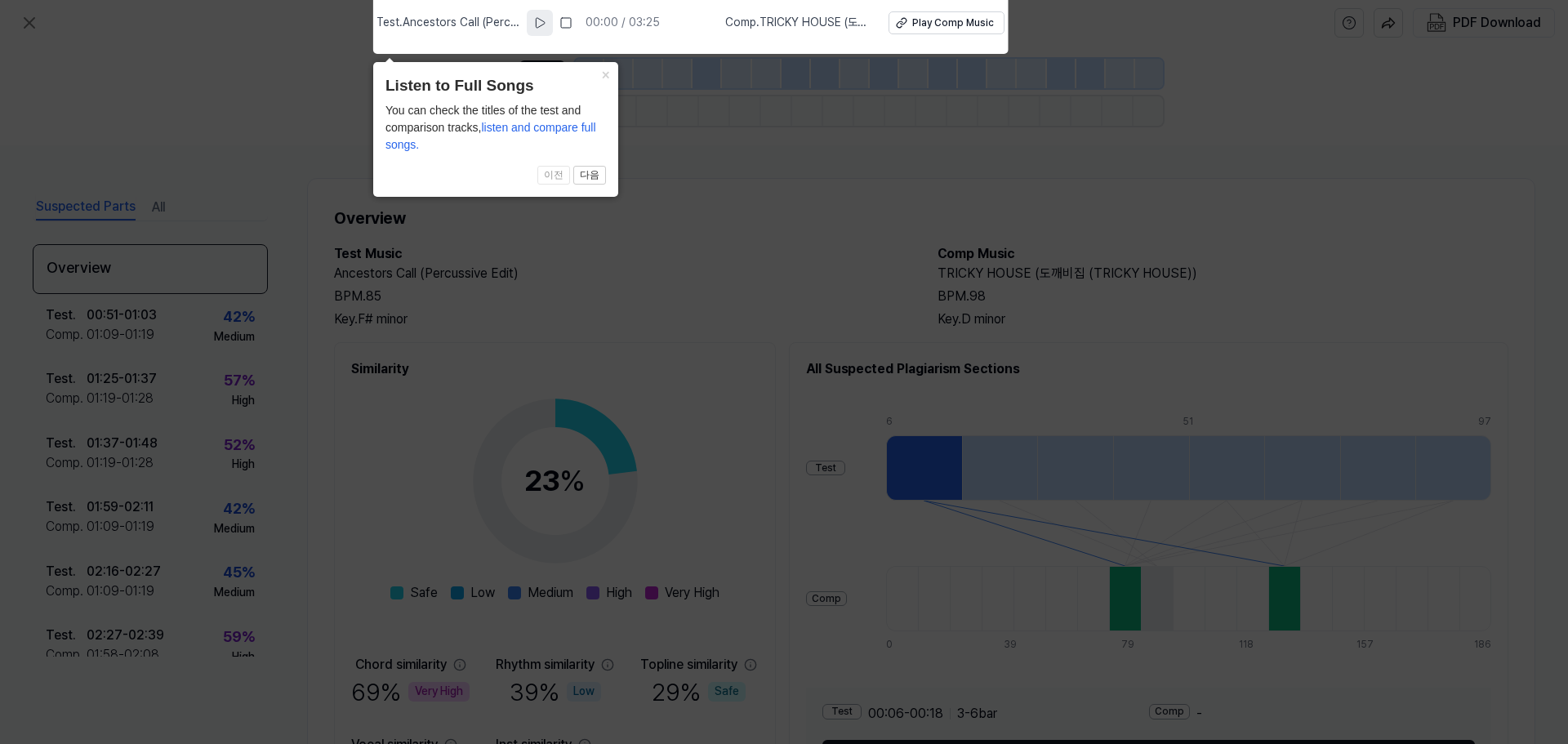
click at [546, 22] on icon at bounding box center [540, 23] width 13 height 13
click at [544, 18] on icon at bounding box center [540, 23] width 13 height 13
click at [545, 21] on icon at bounding box center [540, 23] width 9 height 10
click at [798, 19] on span "Comp . TRICKY HOUSE (도깨비집 (TRICKY HOUSE))" at bounding box center [797, 23] width 144 height 17
click at [572, 20] on rect at bounding box center [567, 23] width 10 height 10
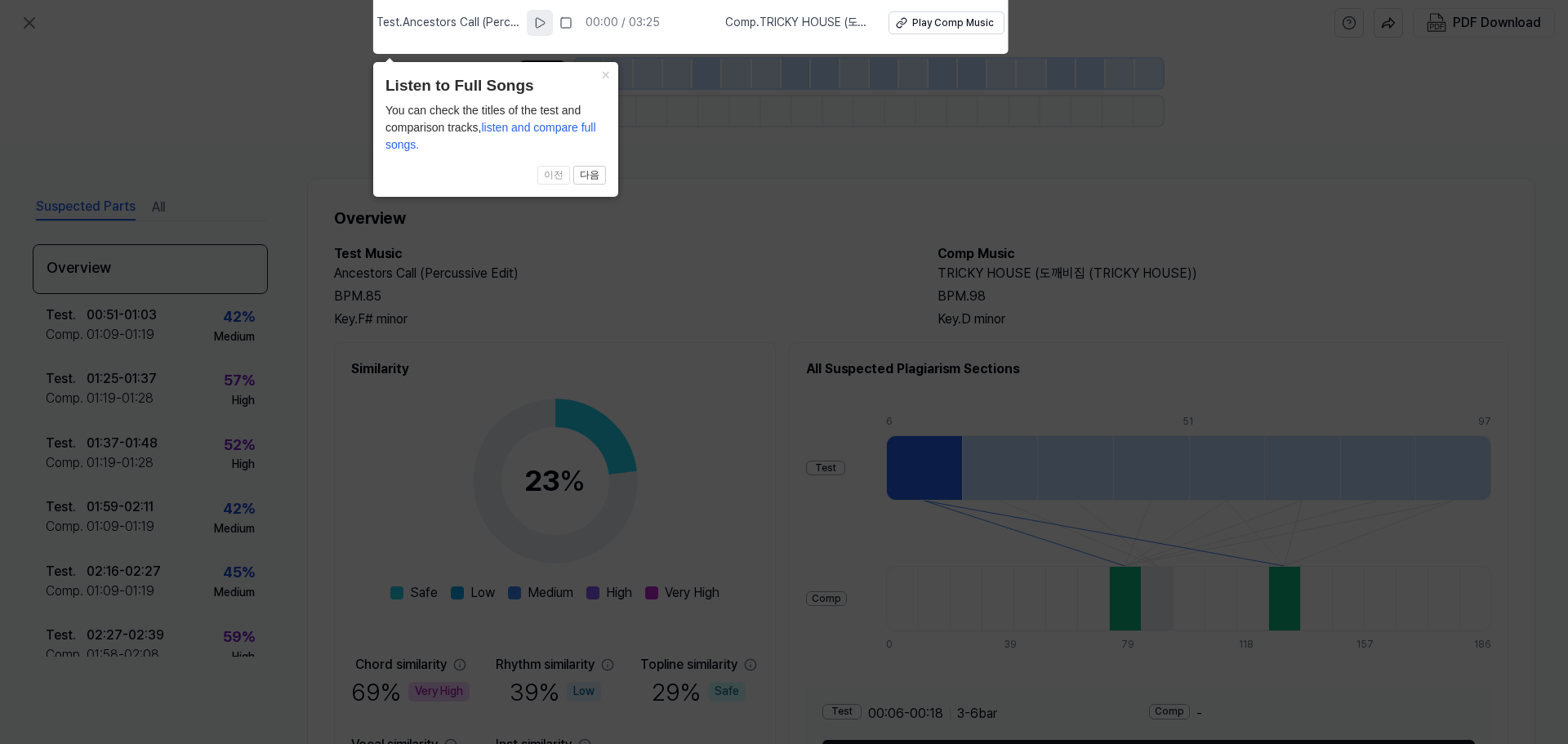
click at [834, 21] on span "Comp . TRICKY HOUSE (도깨비집 (TRICKY HOUSE))" at bounding box center [797, 23] width 144 height 17
click at [917, 24] on div "Play Comp Music" at bounding box center [954, 24] width 82 height 14
click at [816, 110] on icon at bounding box center [784, 368] width 1568 height 752
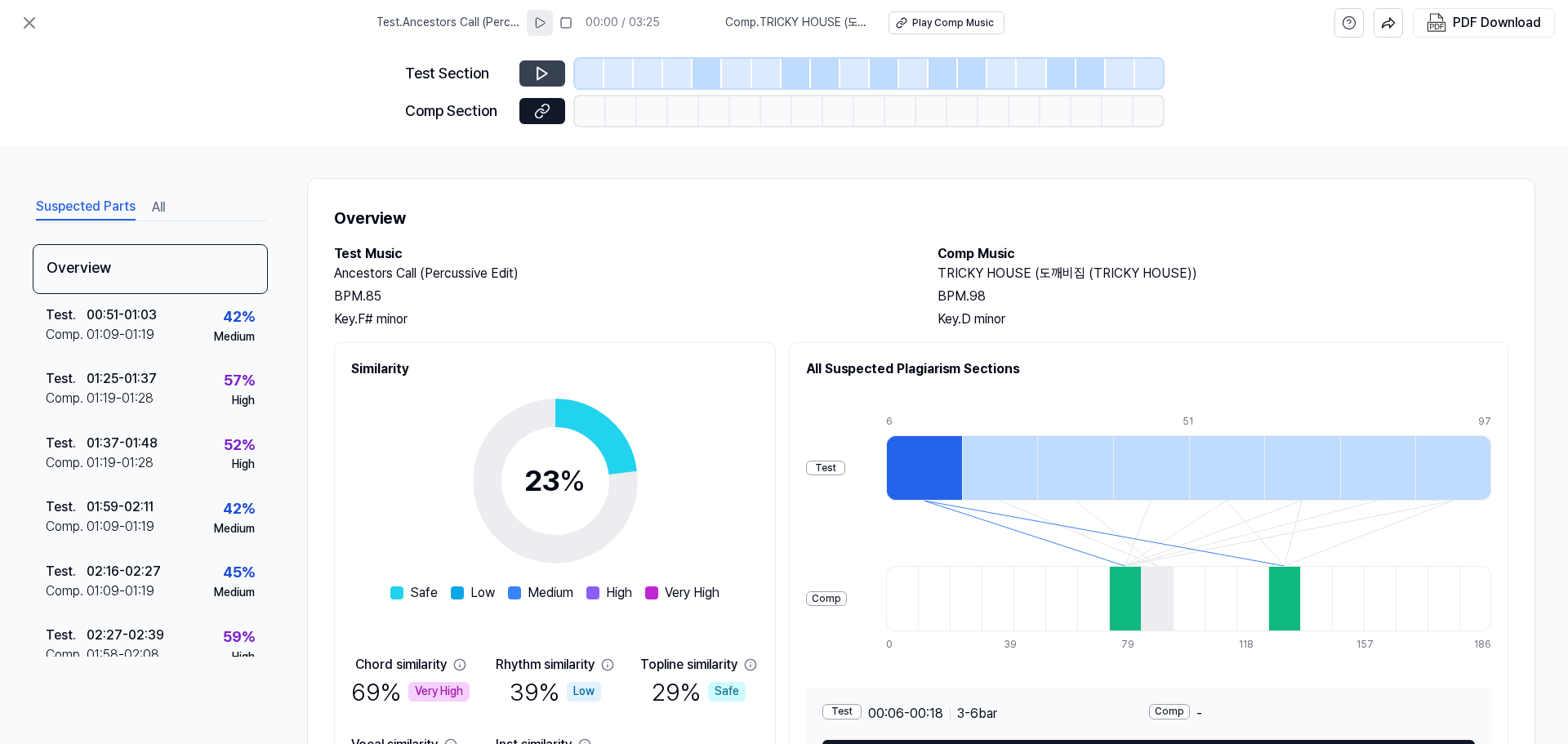
click at [542, 67] on icon at bounding box center [542, 73] width 17 height 17
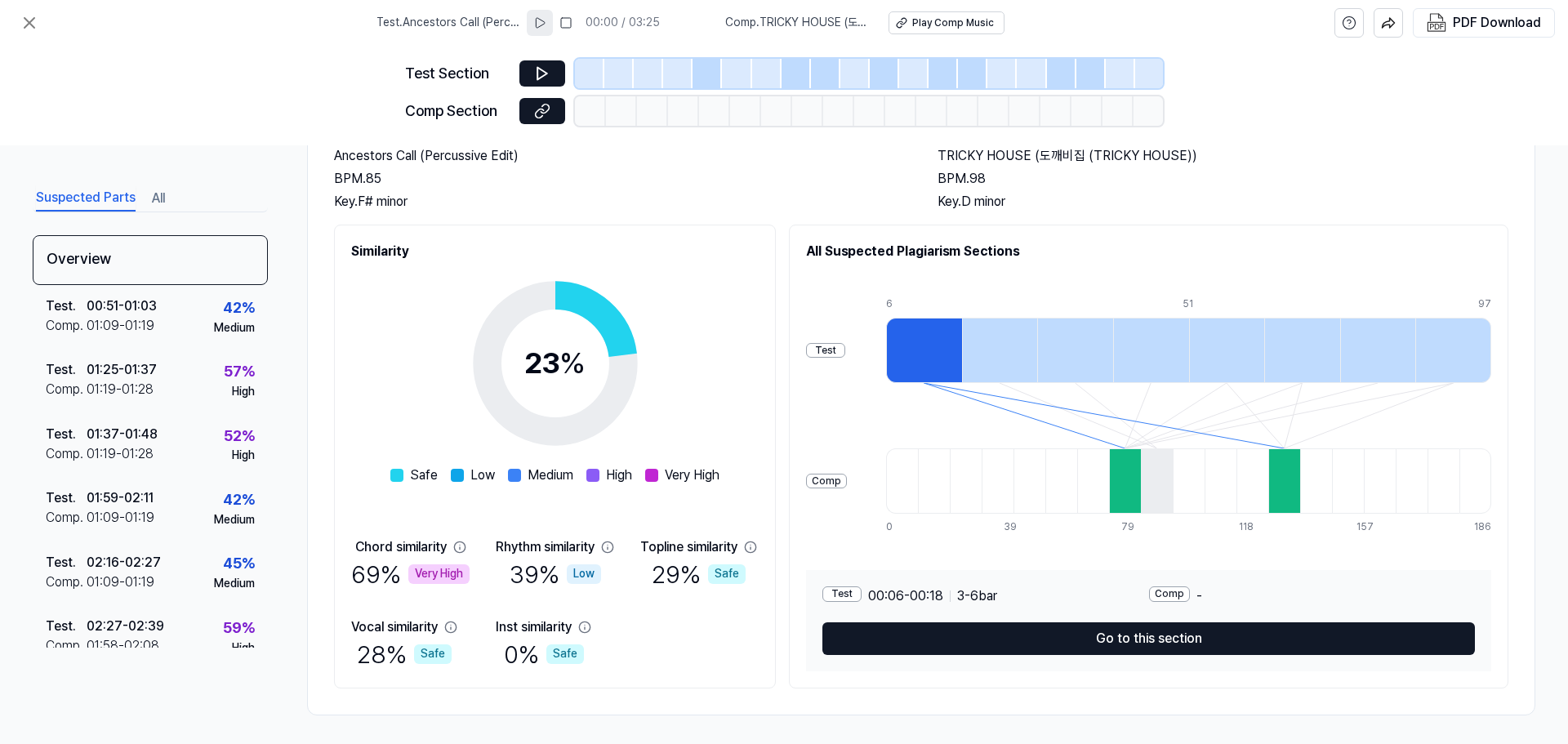
scroll to position [122, 0]
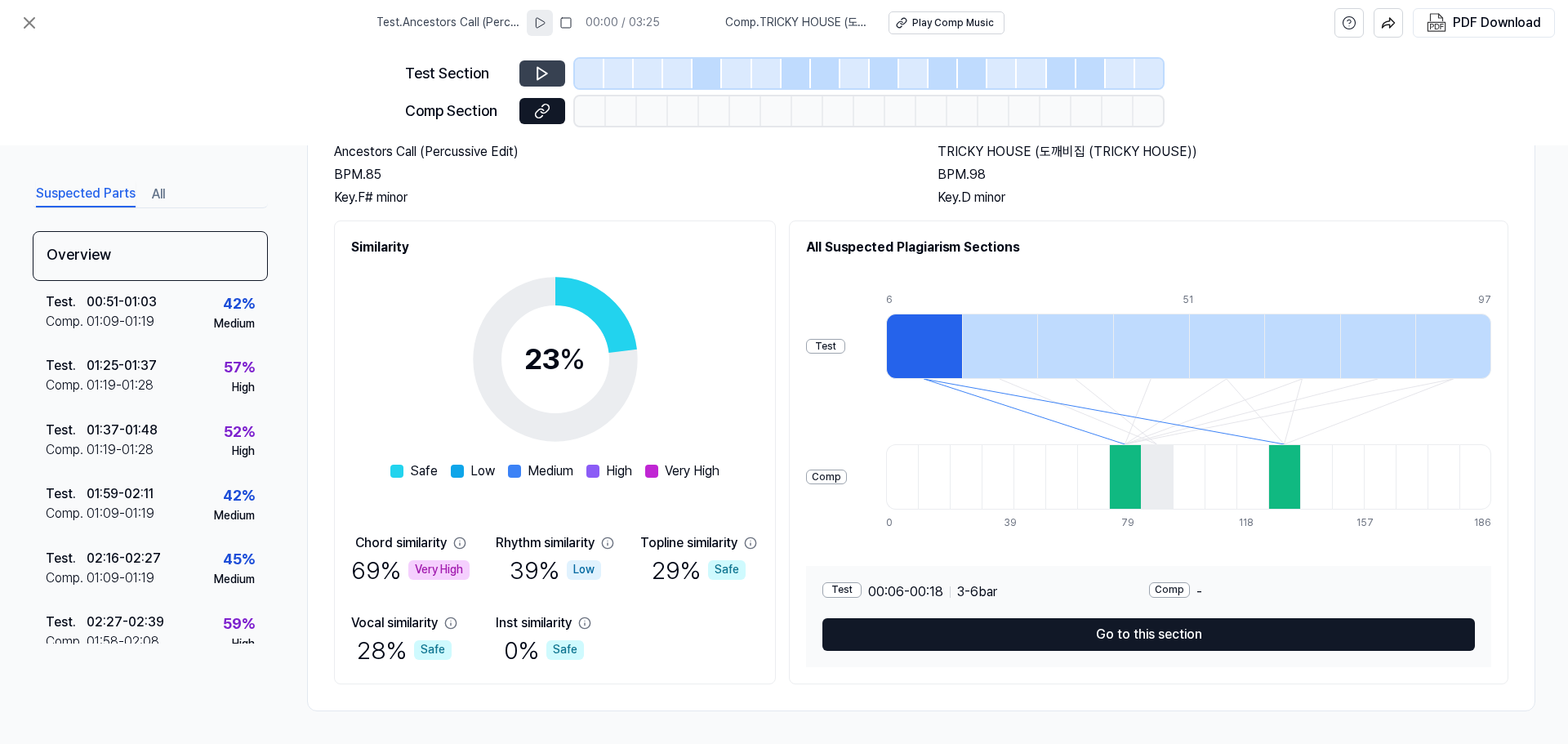
click at [538, 71] on icon at bounding box center [541, 74] width 10 height 12
click at [546, 23] on icon at bounding box center [540, 23] width 13 height 13
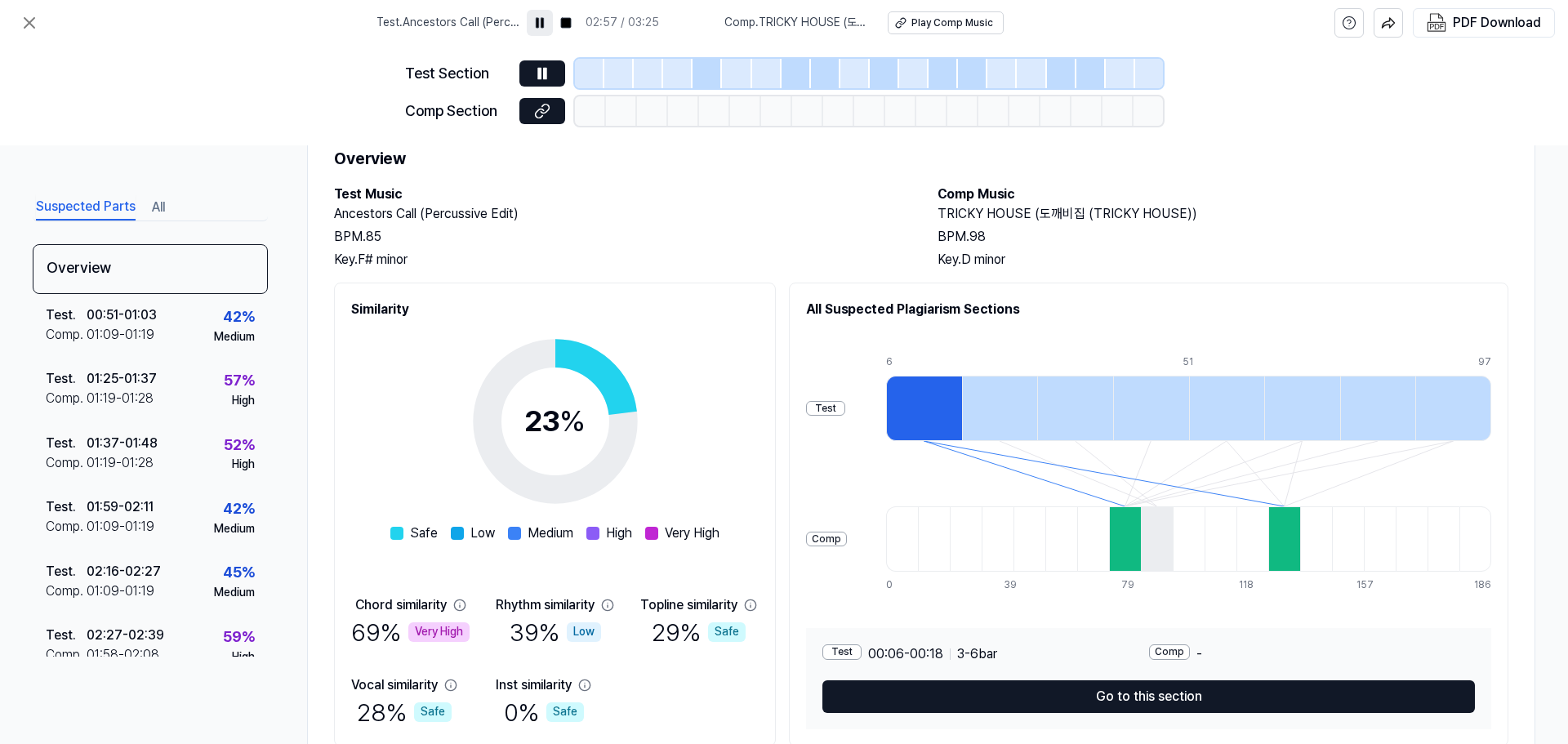
scroll to position [0, 0]
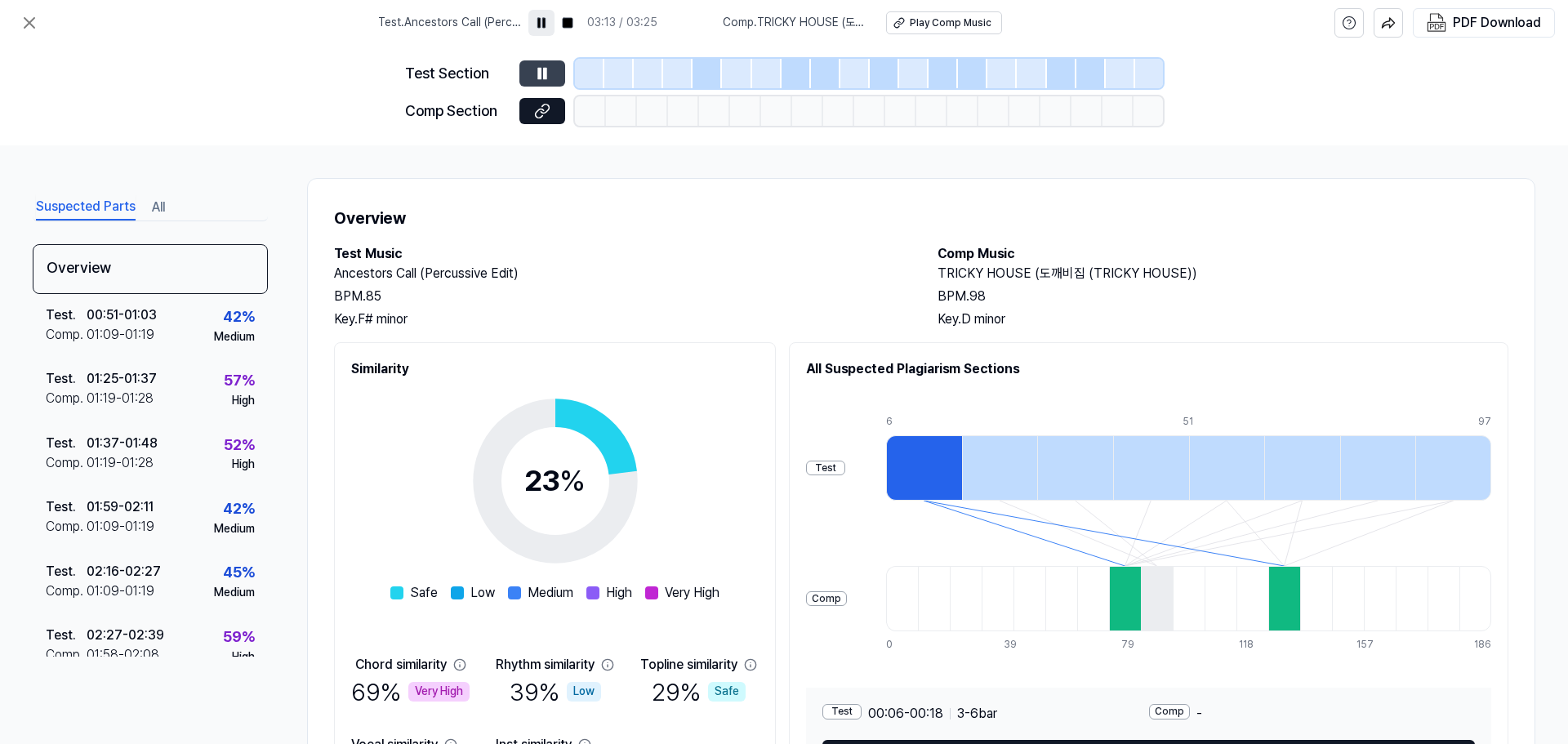
click at [545, 72] on icon at bounding box center [545, 73] width 3 height 10
click at [27, 24] on icon at bounding box center [29, 23] width 19 height 19
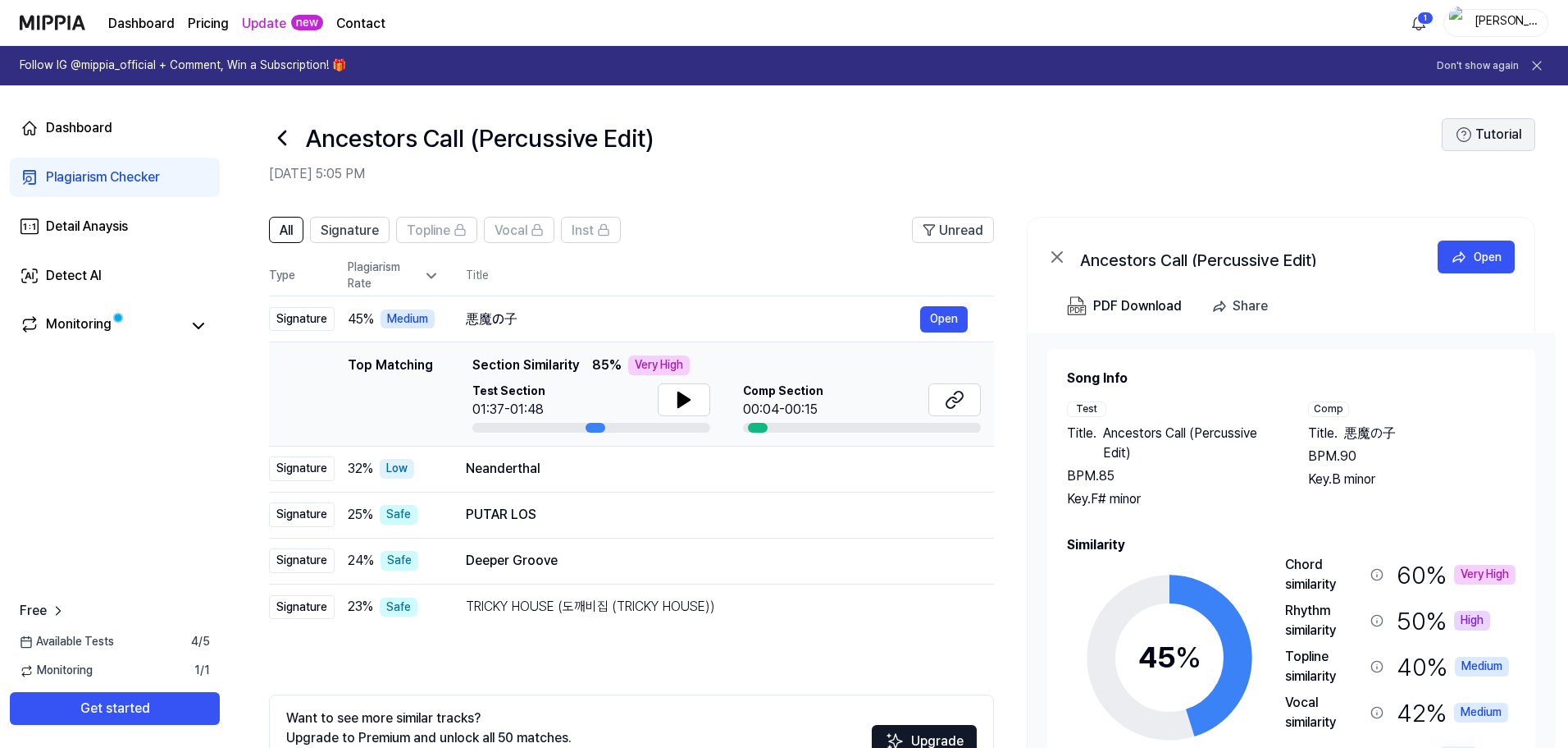
click at [1496, 133] on button "Tutorial" at bounding box center [1488, 134] width 94 height 32
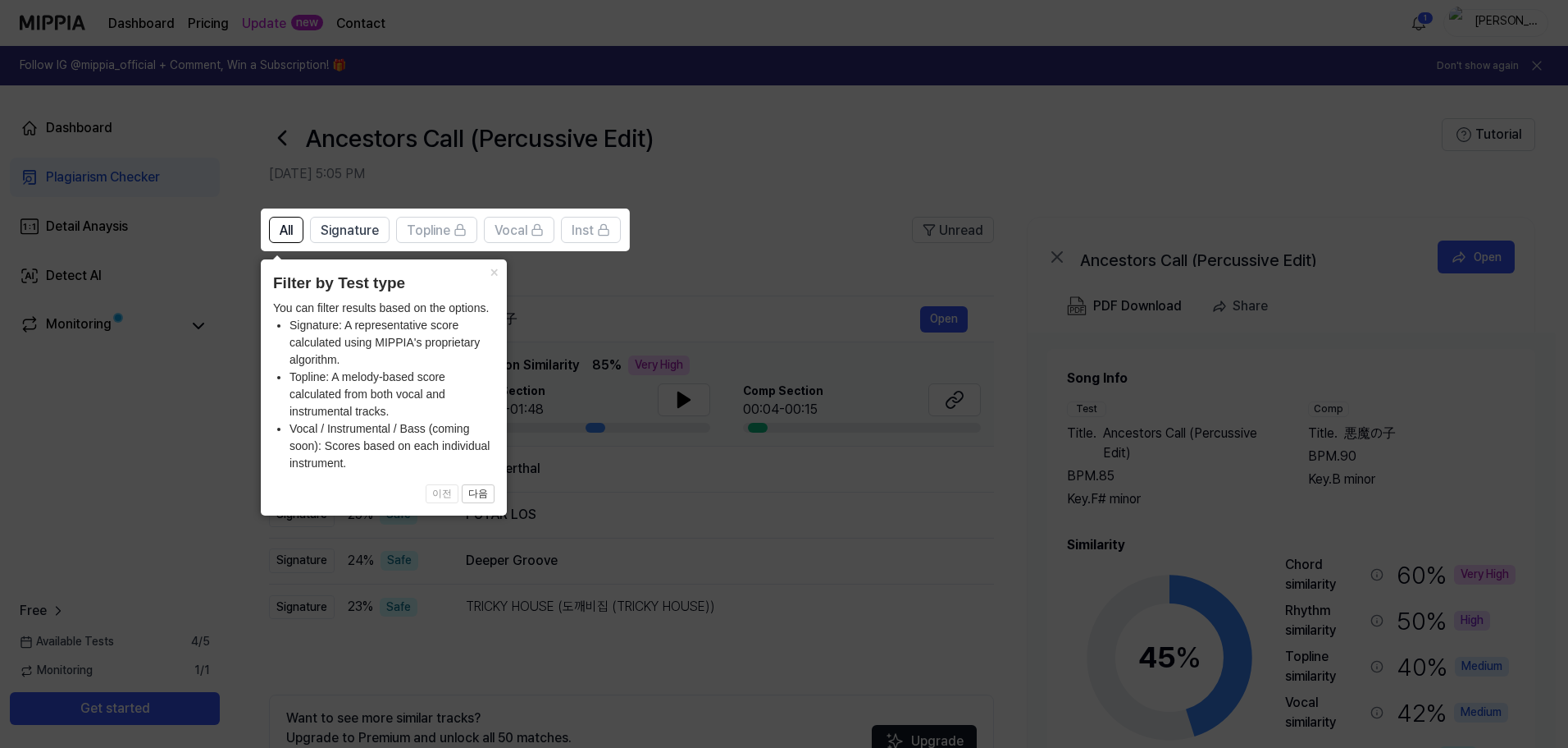
click at [739, 186] on icon at bounding box center [787, 374] width 1575 height 748
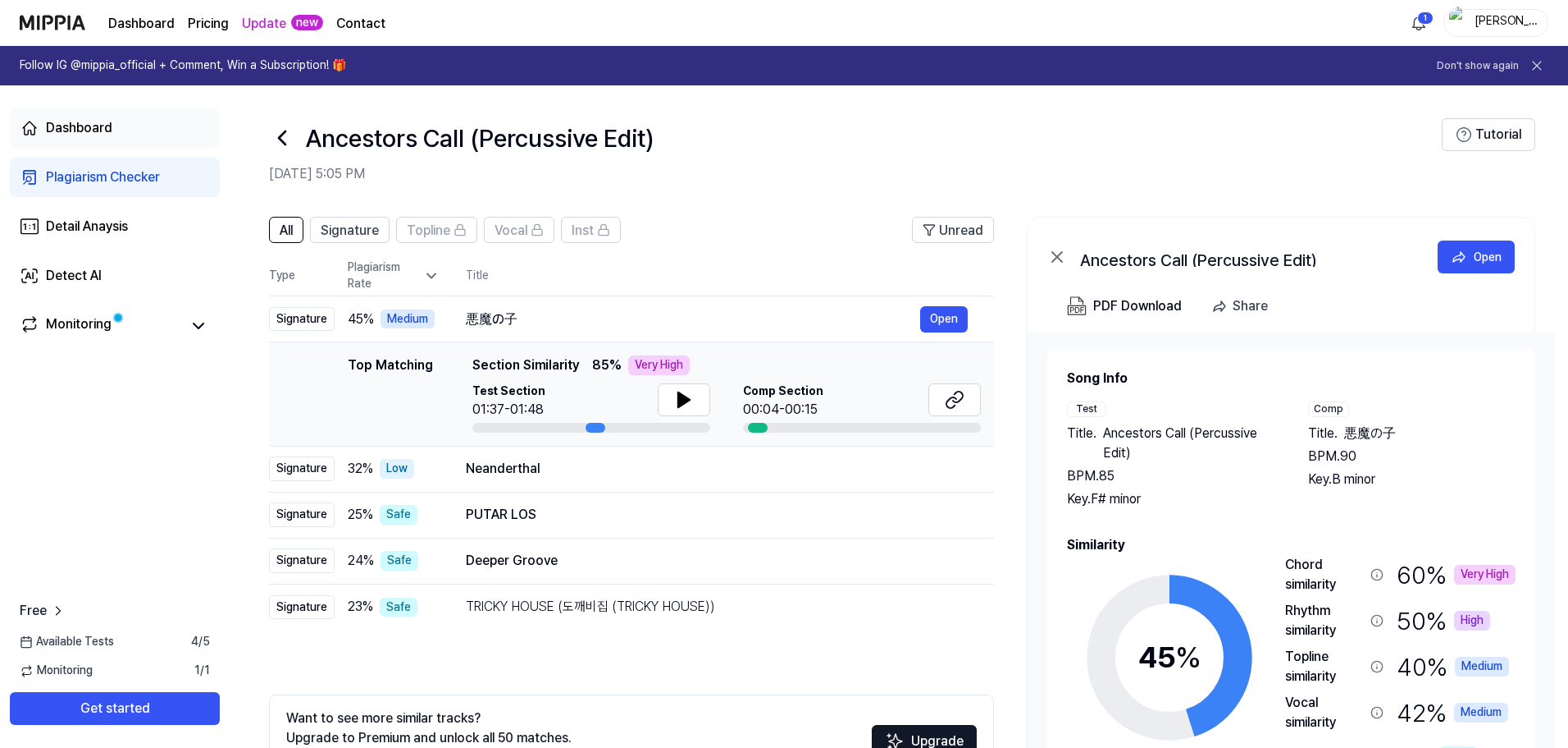
click at [85, 121] on div "Dashboard" at bounding box center [79, 128] width 67 height 19
